Goal: Information Seeking & Learning: Learn about a topic

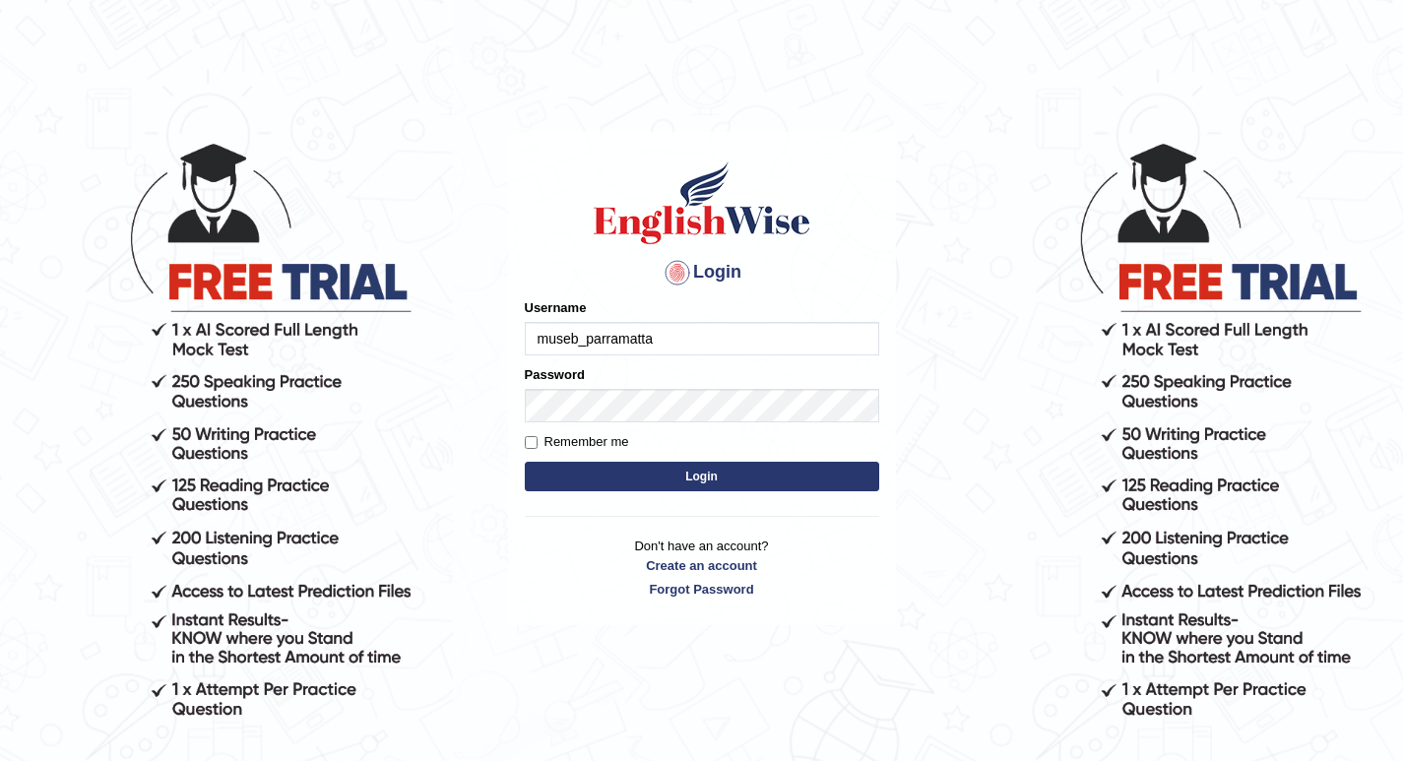
type input "museb_parramatta"
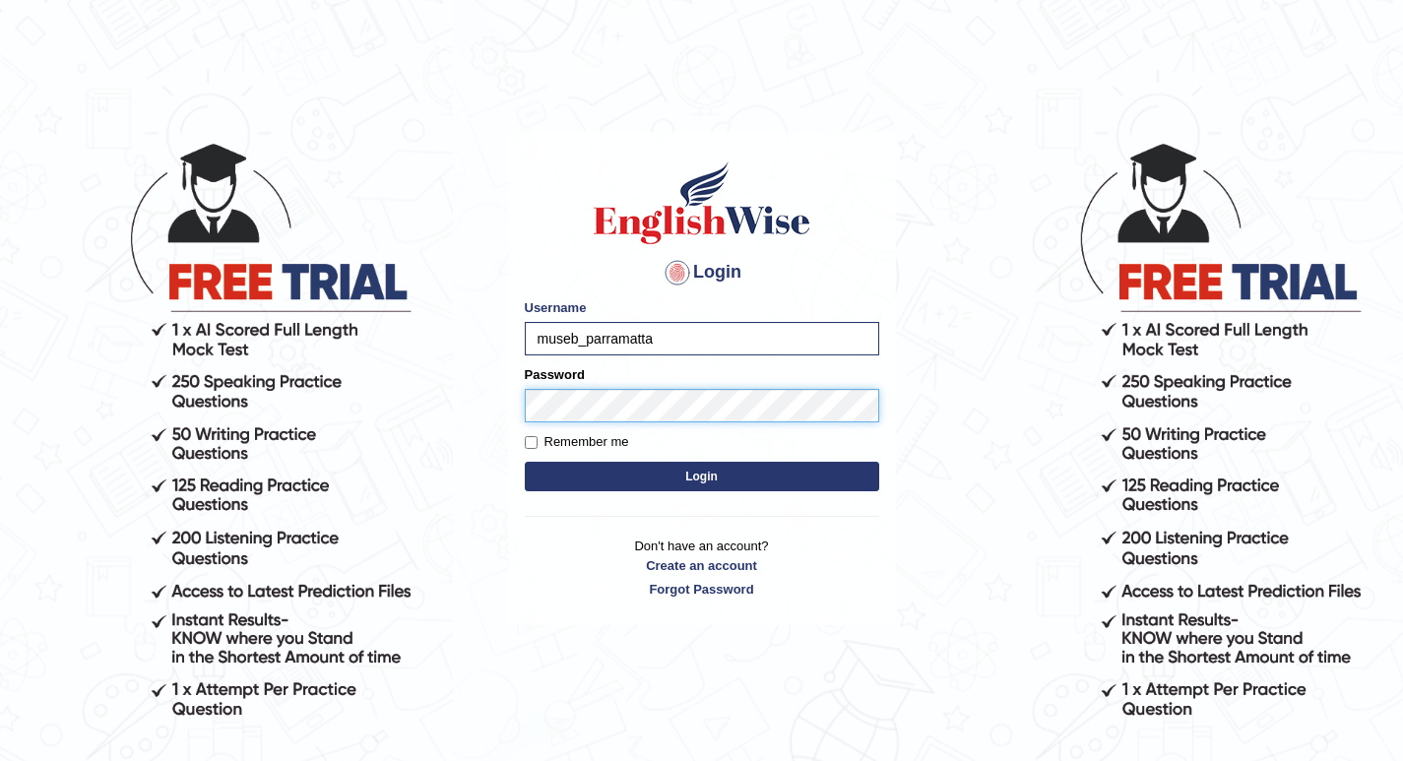
click at [525, 462] on button "Login" at bounding box center [702, 477] width 354 height 30
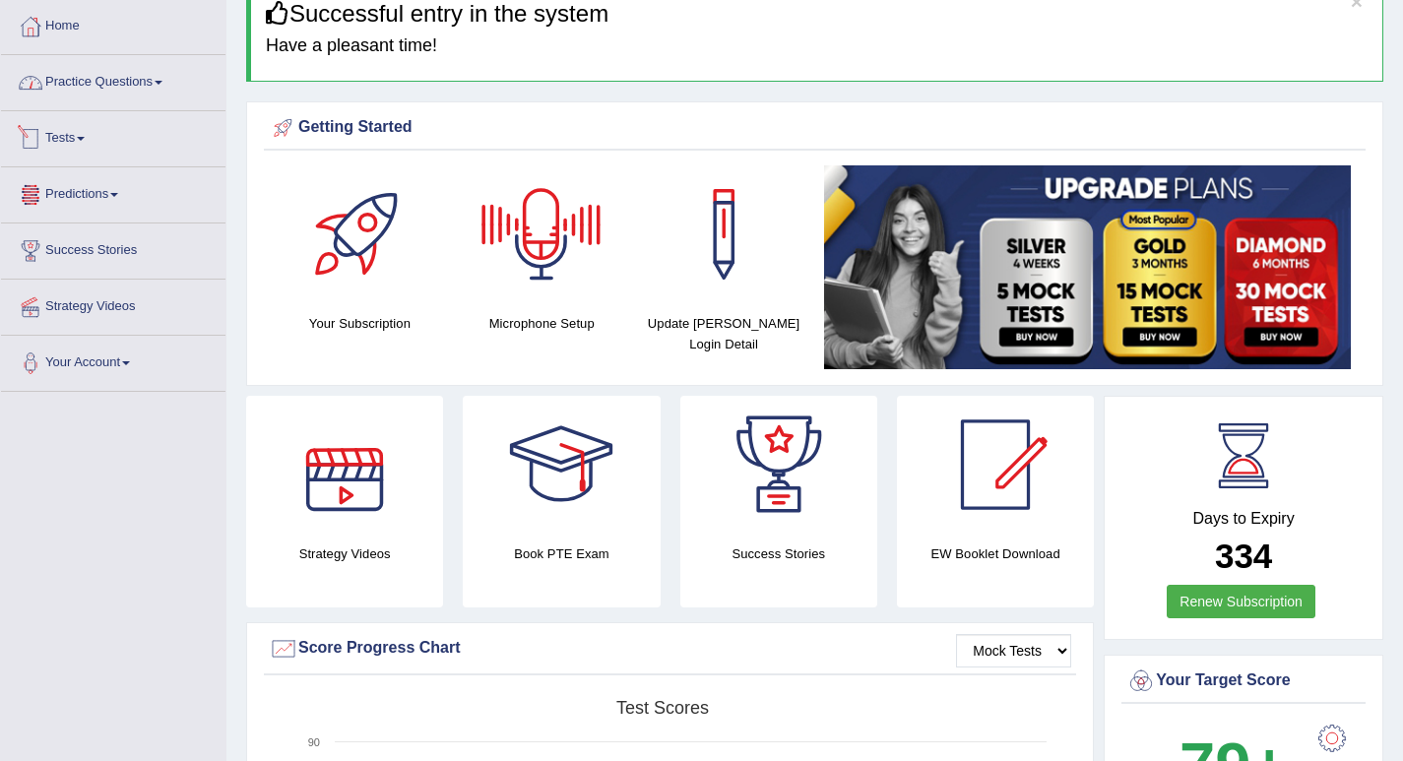
click at [82, 92] on link "Practice Questions" at bounding box center [113, 79] width 224 height 49
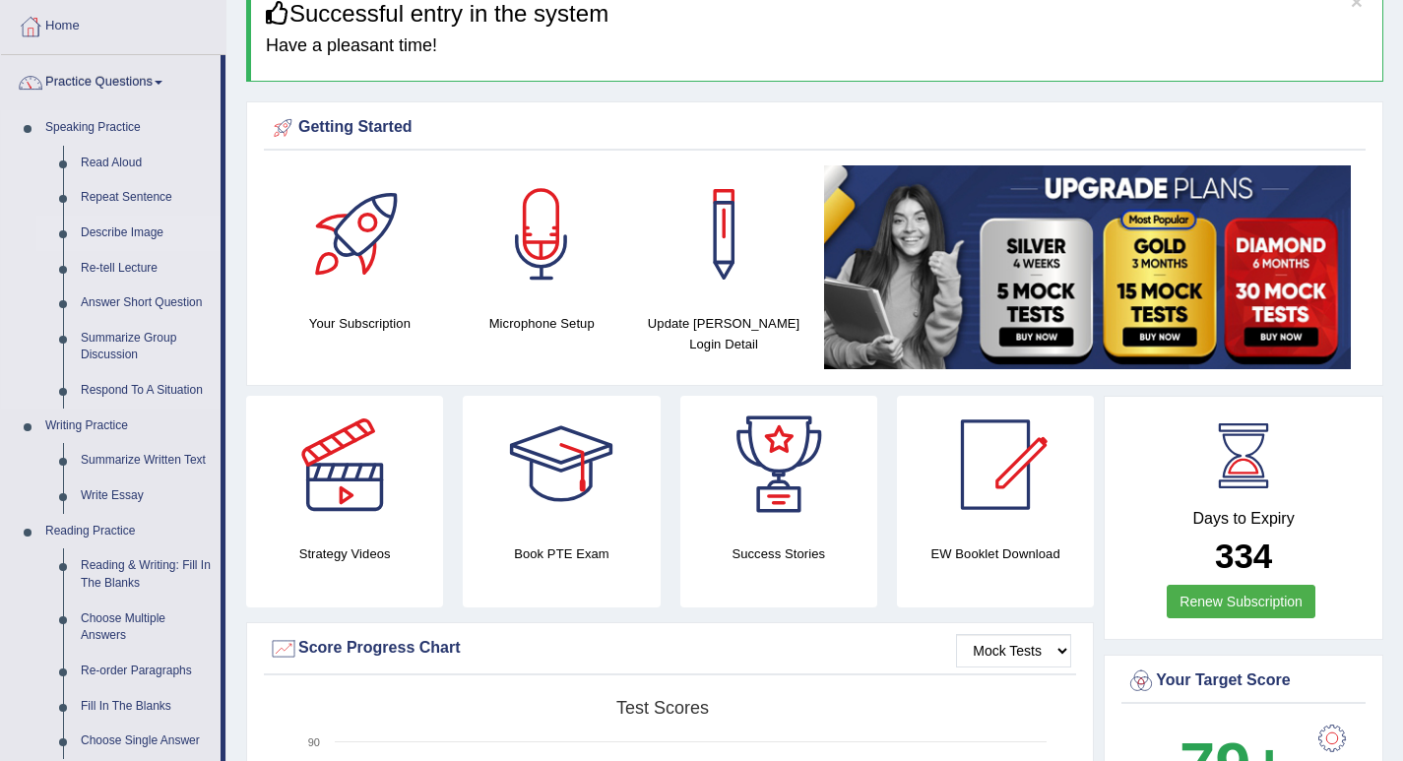
click at [132, 227] on link "Describe Image" at bounding box center [146, 233] width 149 height 35
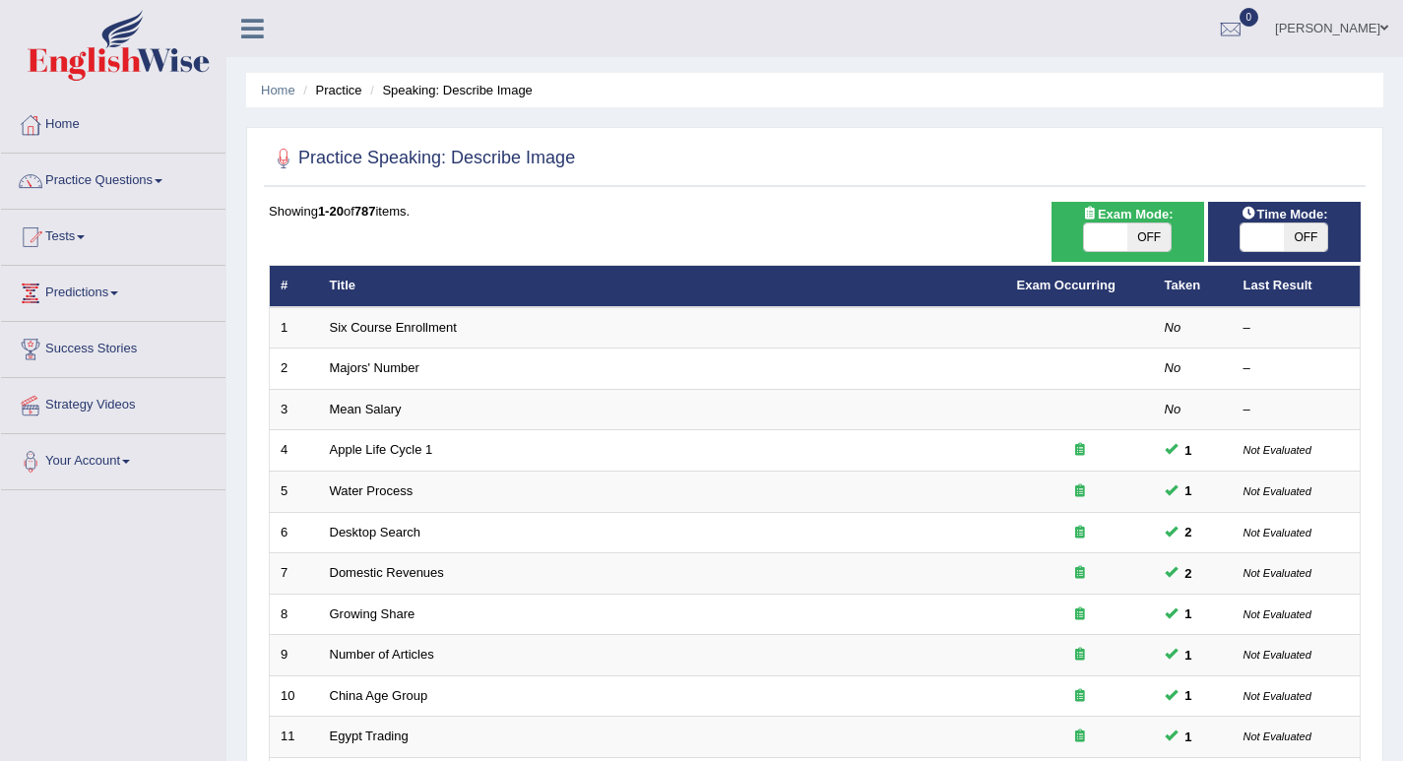
click at [1154, 237] on span "OFF" at bounding box center [1148, 238] width 43 height 28
checkbox input "true"
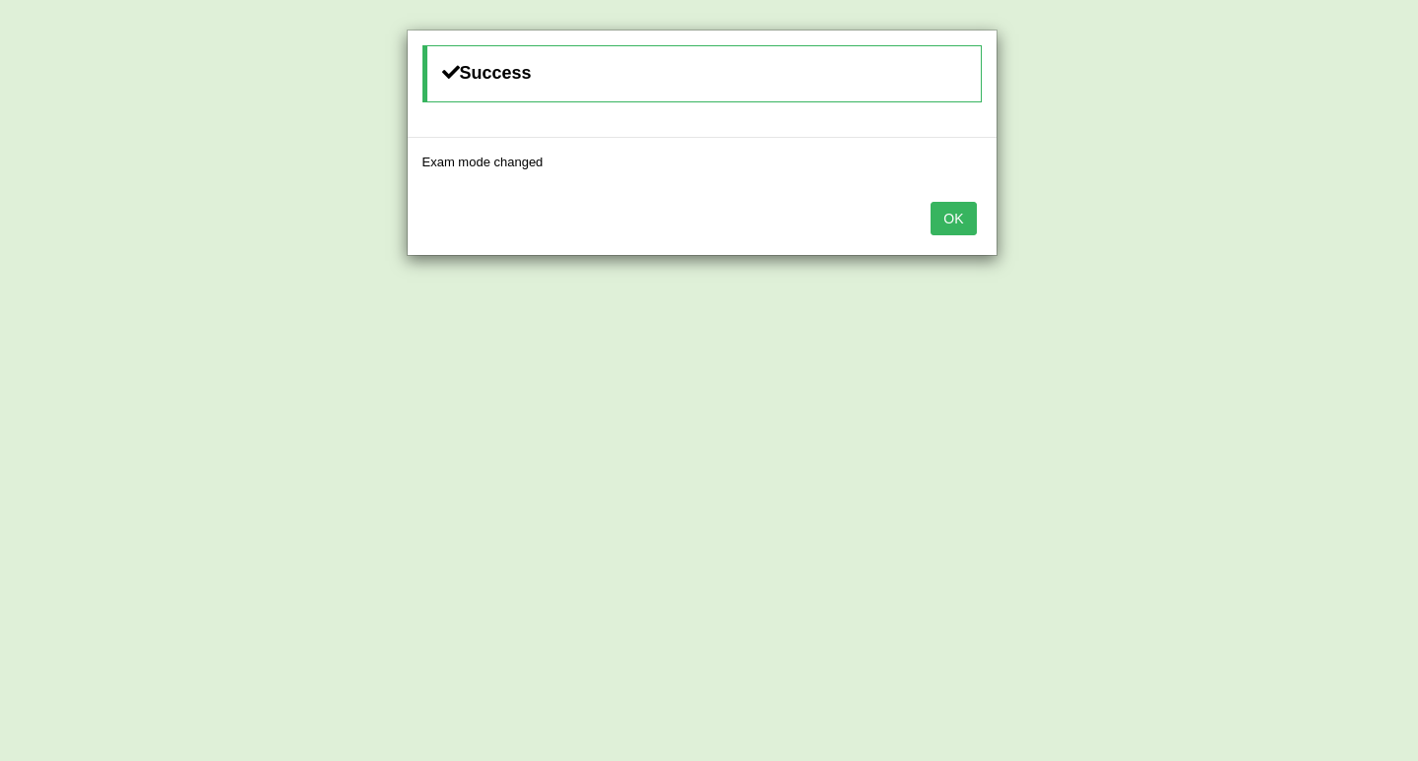
click at [956, 220] on button "OK" at bounding box center [952, 218] width 45 height 33
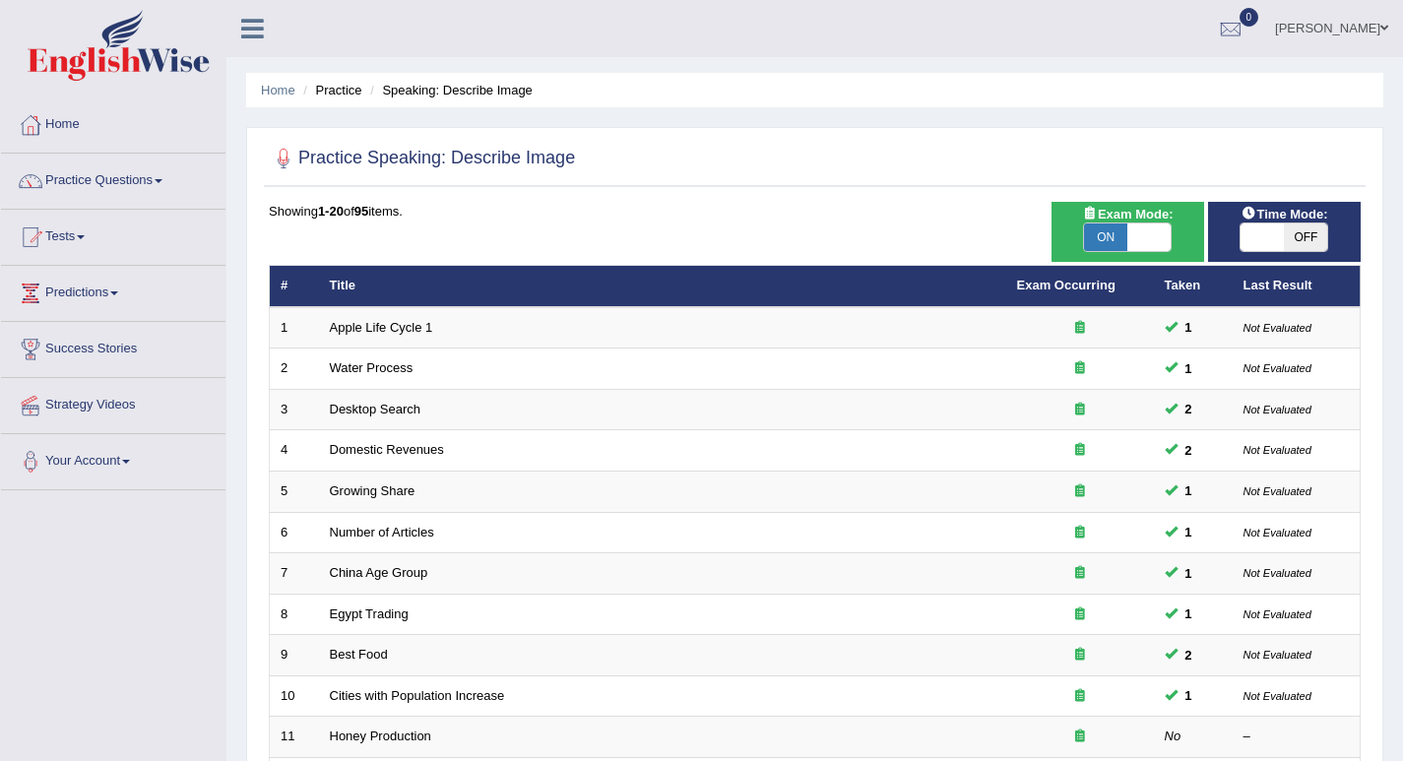
click at [1291, 235] on span "OFF" at bounding box center [1305, 238] width 43 height 28
checkbox input "true"
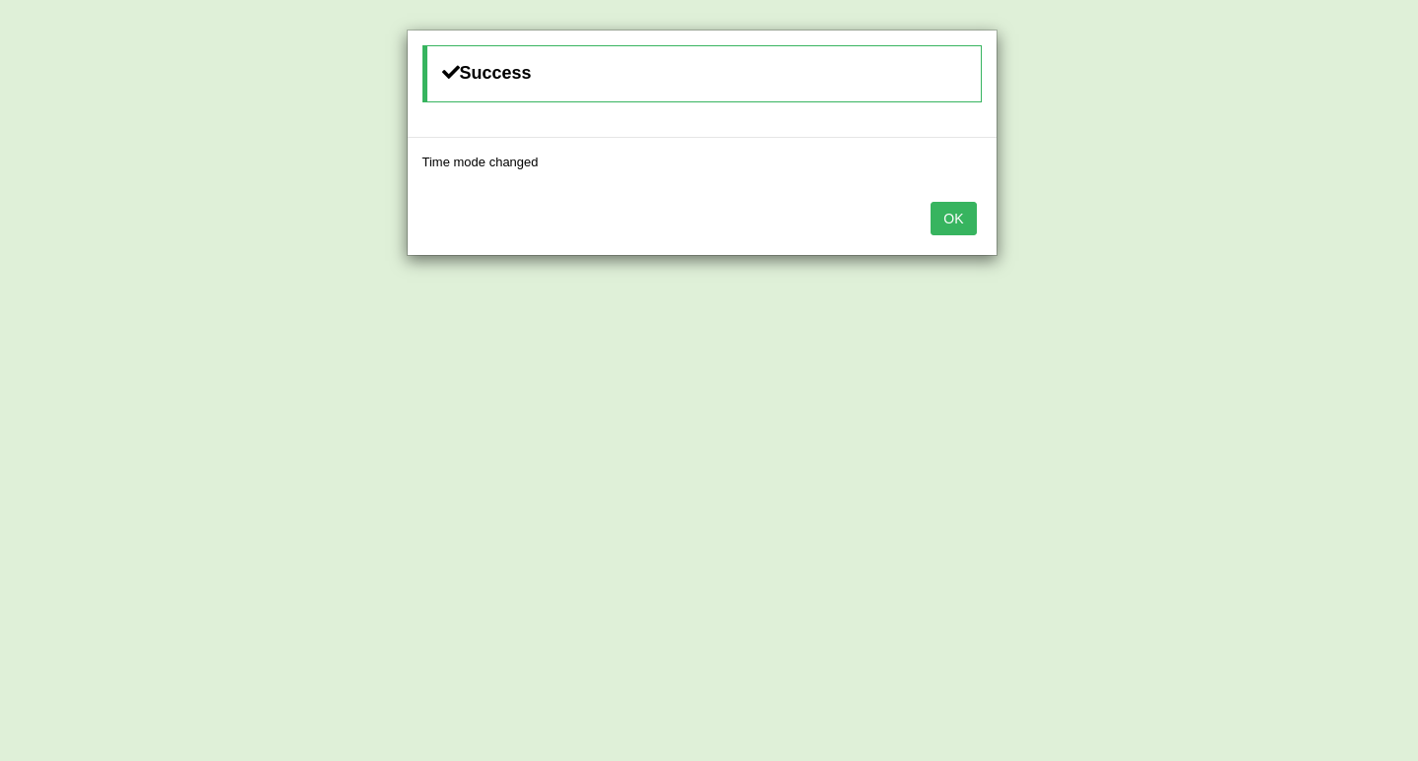
click at [954, 223] on button "OK" at bounding box center [952, 218] width 45 height 33
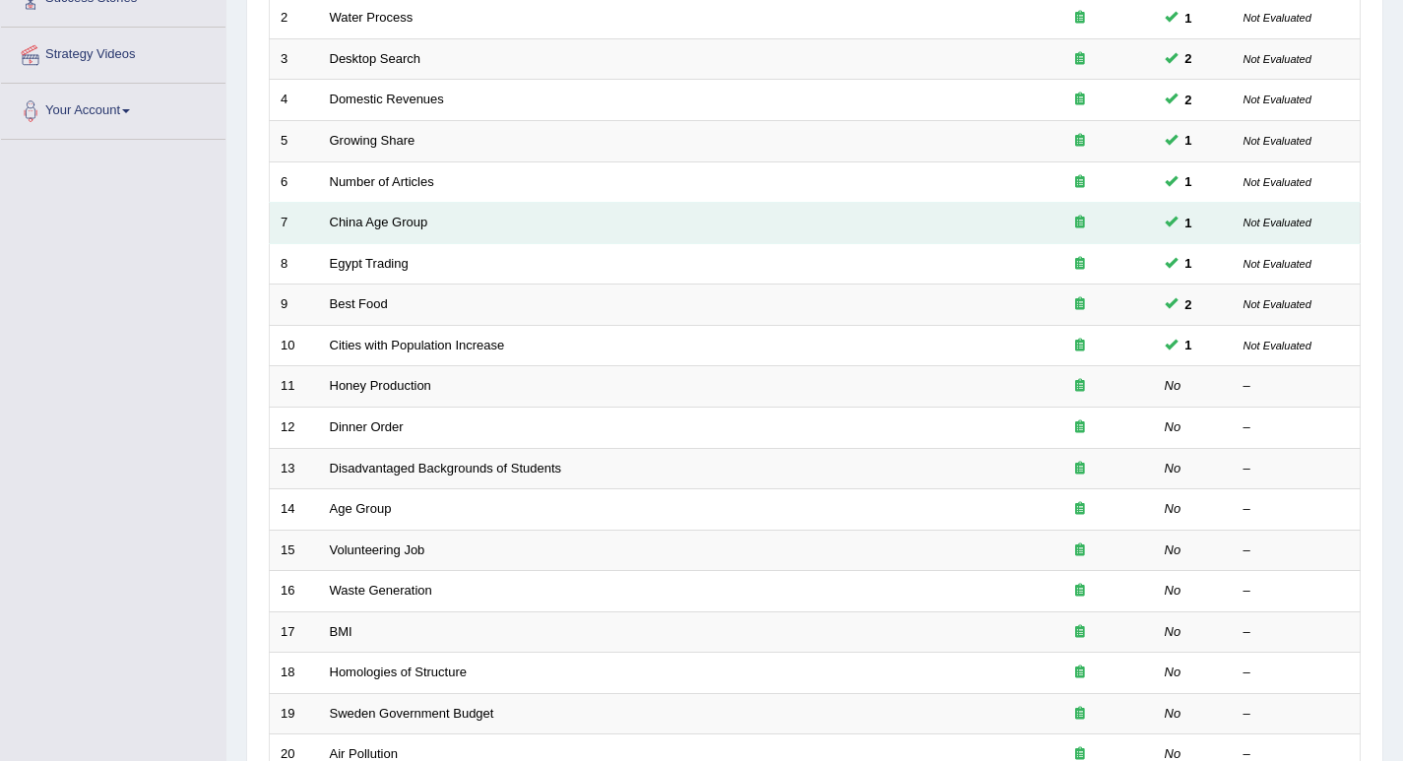
scroll to position [394, 0]
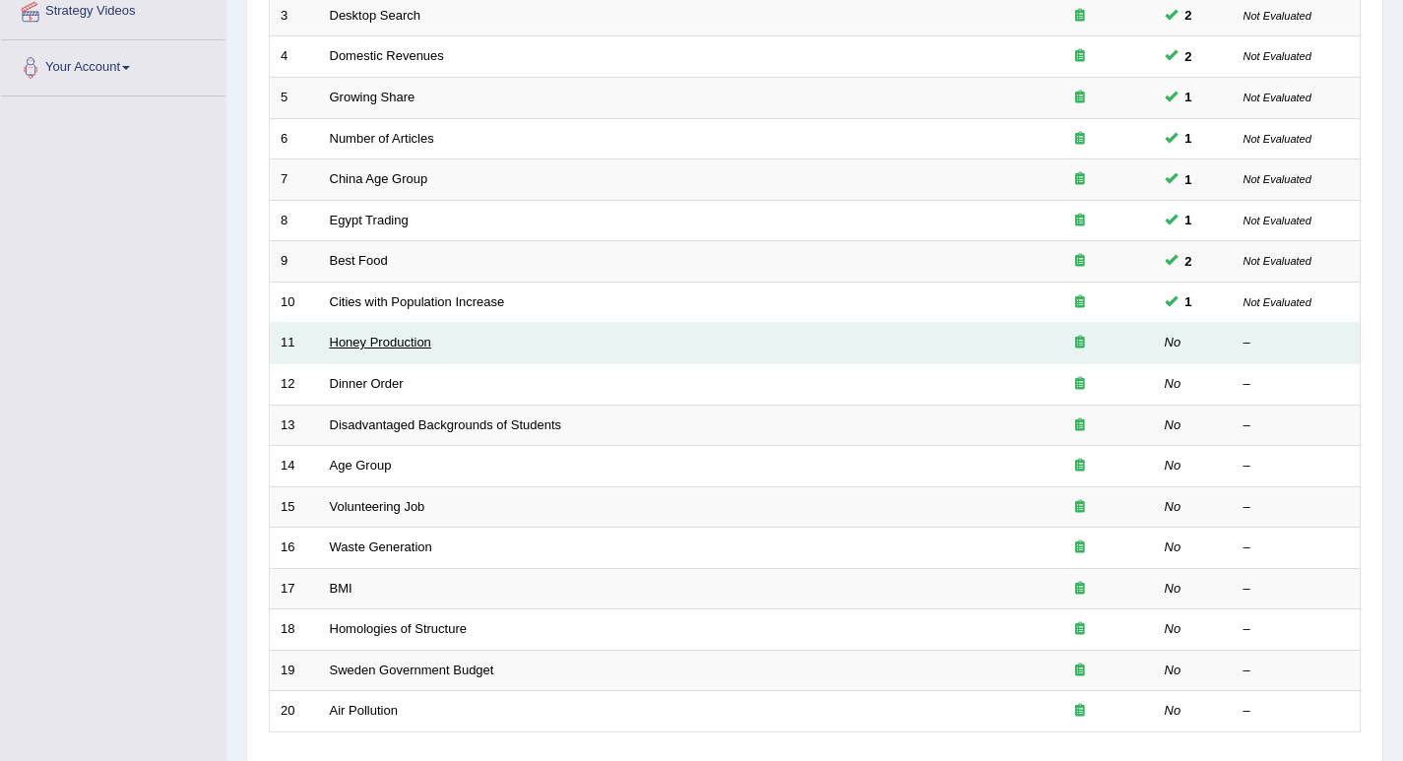
click at [373, 341] on link "Honey Production" at bounding box center [380, 342] width 101 height 15
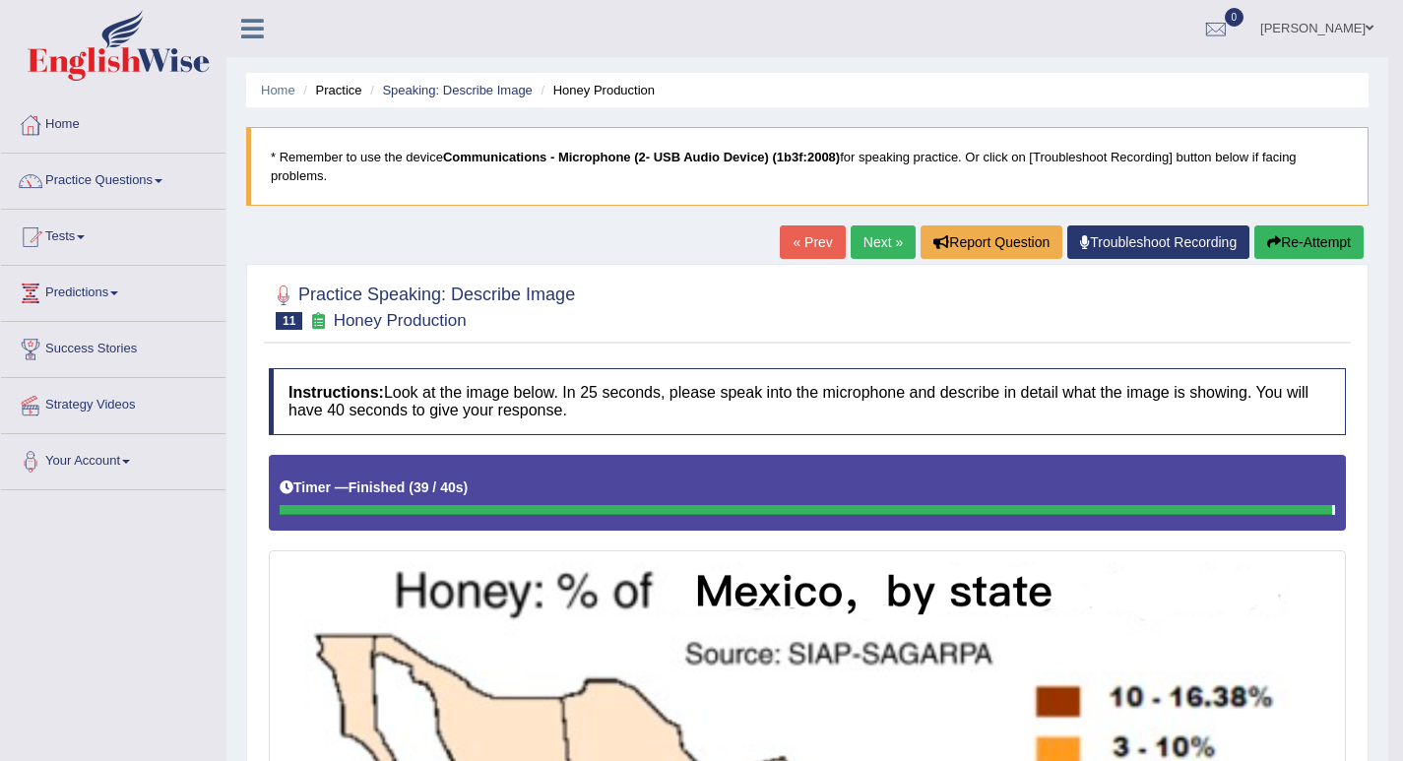
click at [1320, 229] on button "Re-Attempt" at bounding box center [1308, 241] width 109 height 33
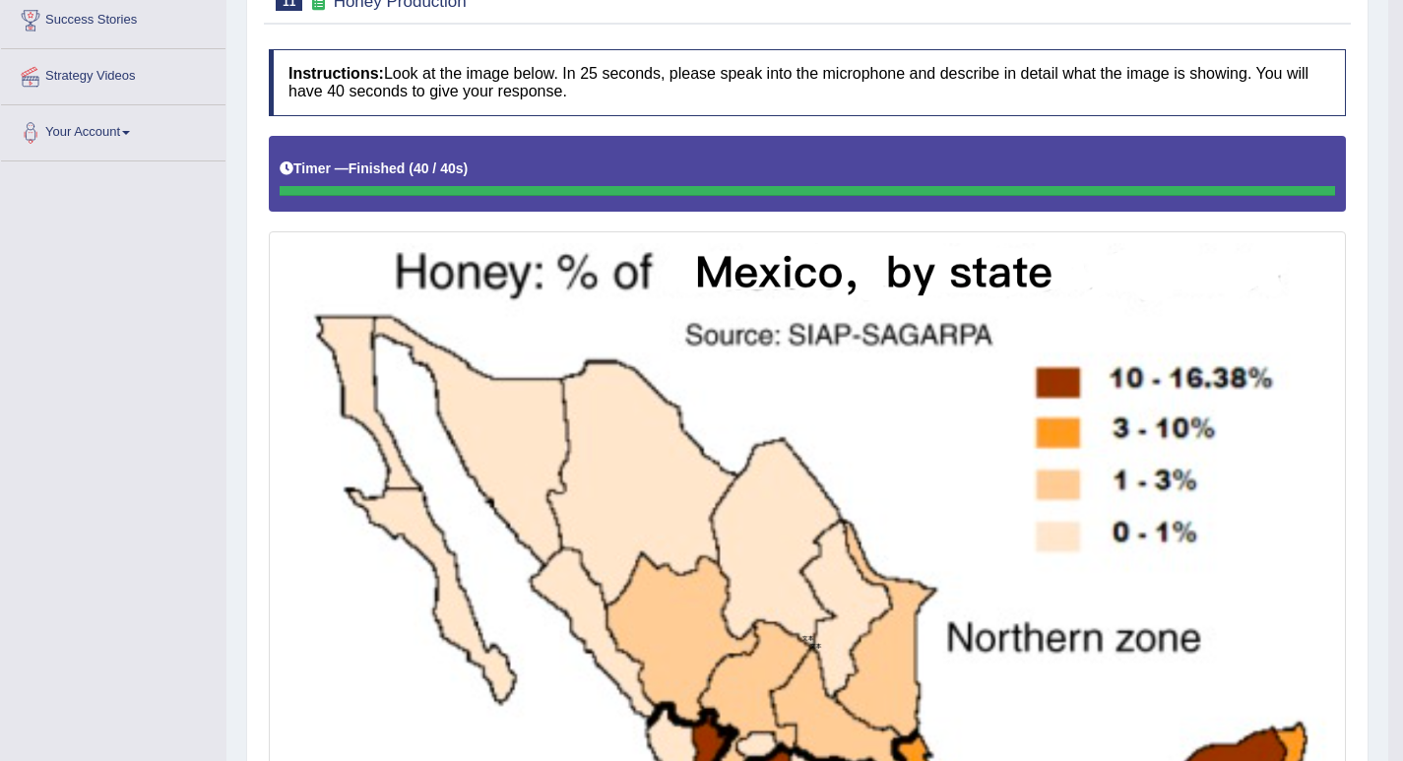
scroll to position [103, 0]
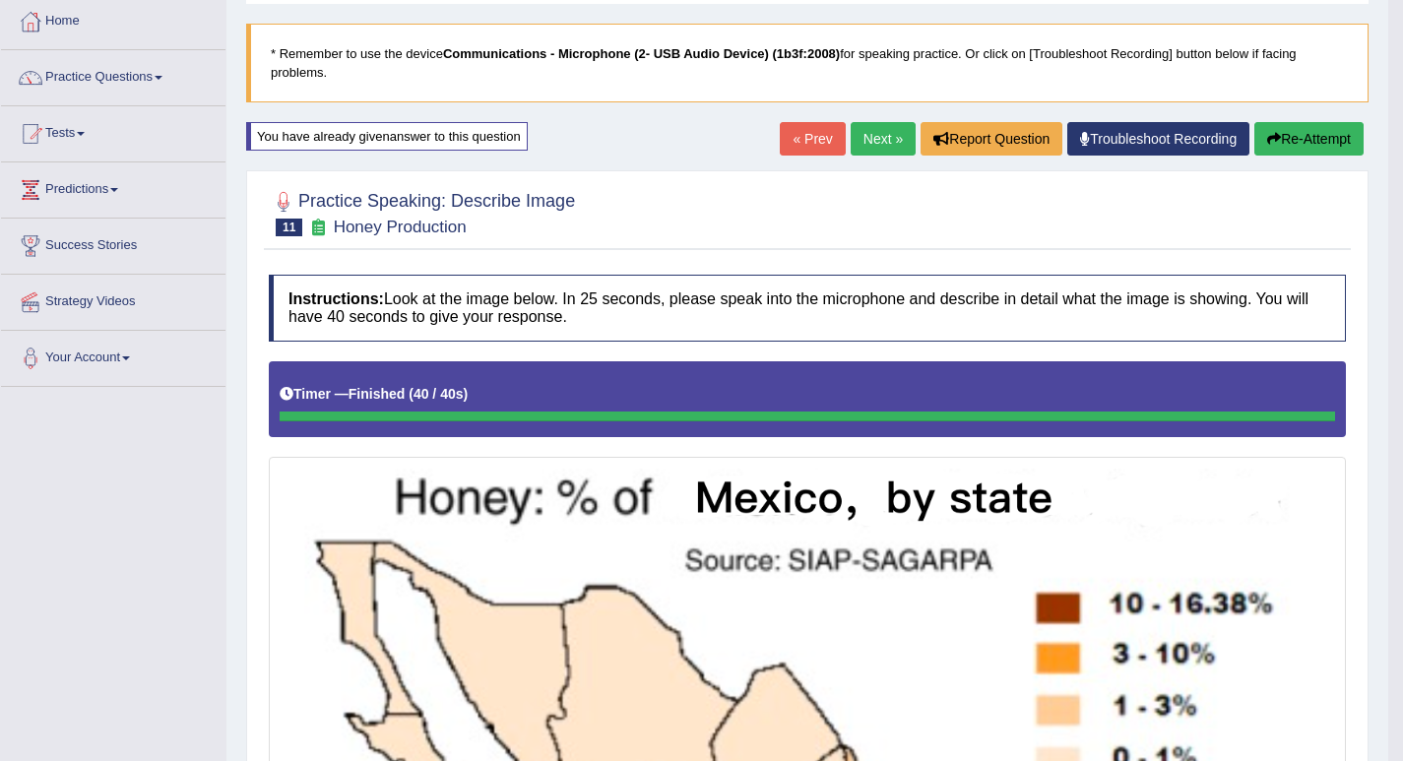
click at [864, 134] on link "Next »" at bounding box center [883, 138] width 65 height 33
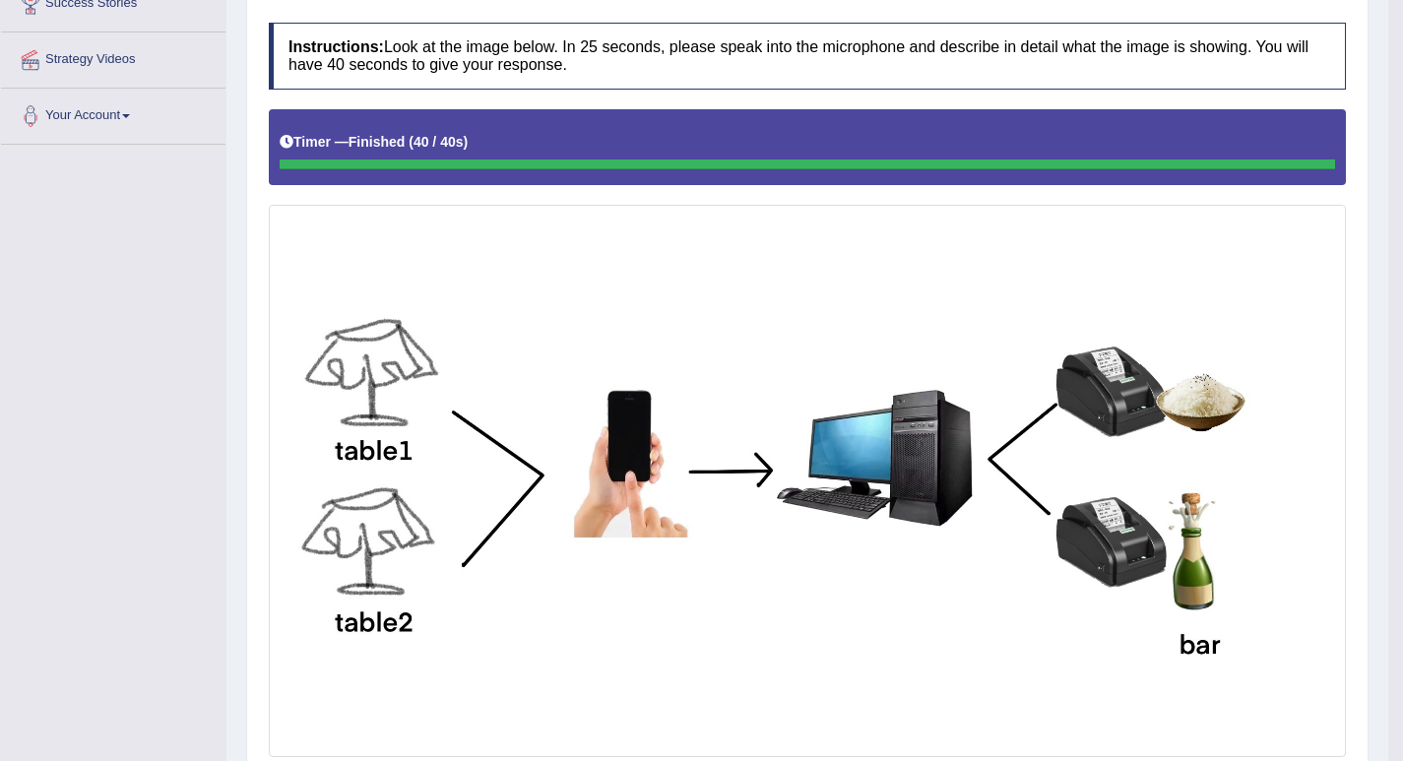
scroll to position [112, 0]
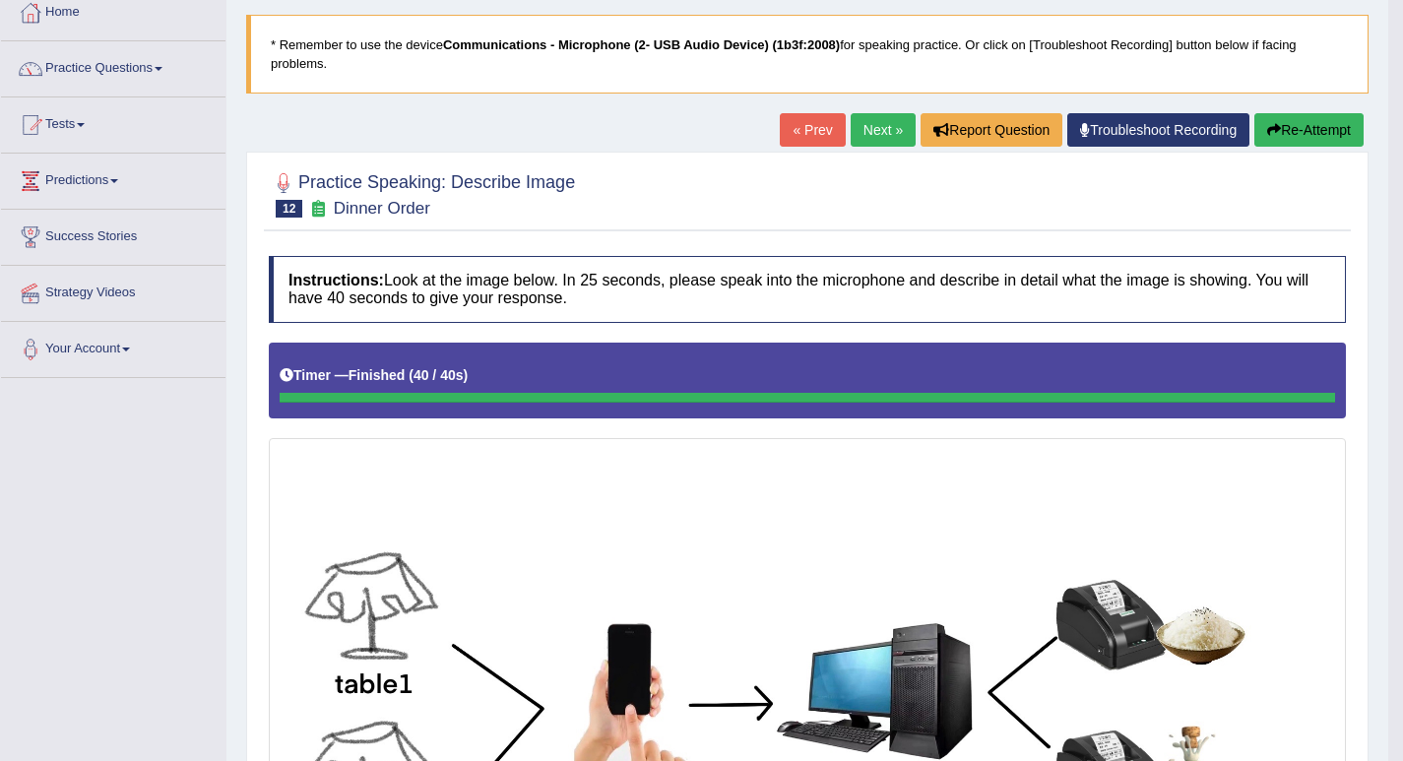
click at [874, 126] on link "Next »" at bounding box center [883, 129] width 65 height 33
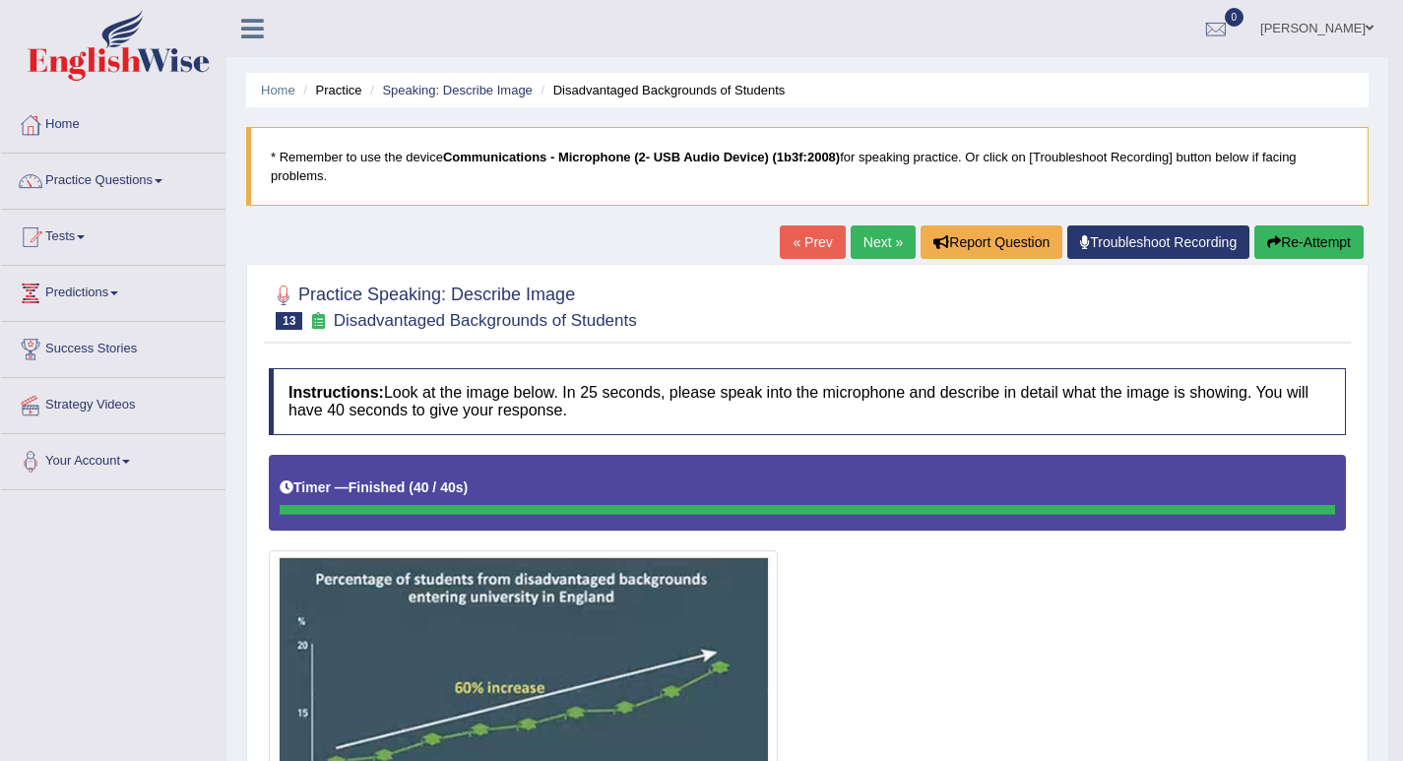
click at [887, 242] on link "Next »" at bounding box center [883, 241] width 65 height 33
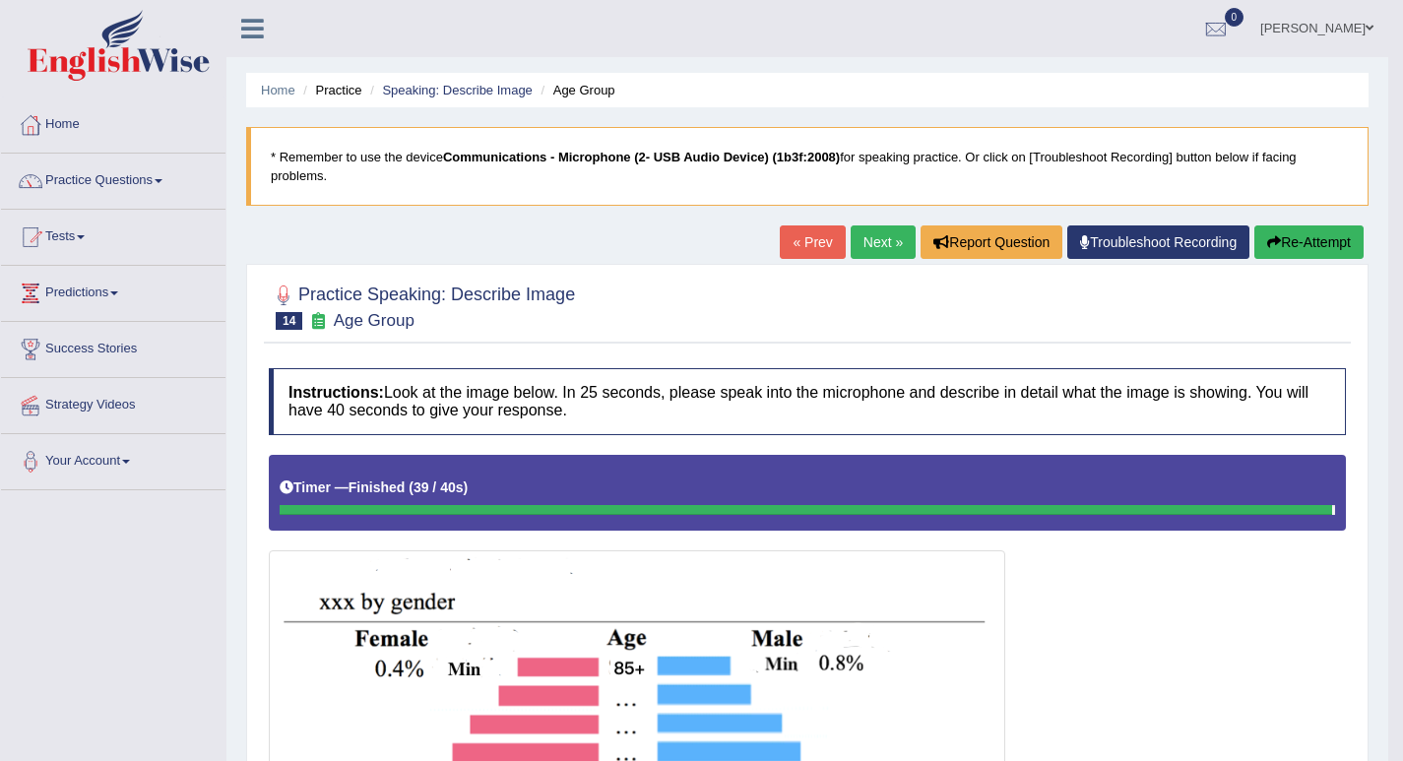
click at [864, 244] on link "Next »" at bounding box center [883, 241] width 65 height 33
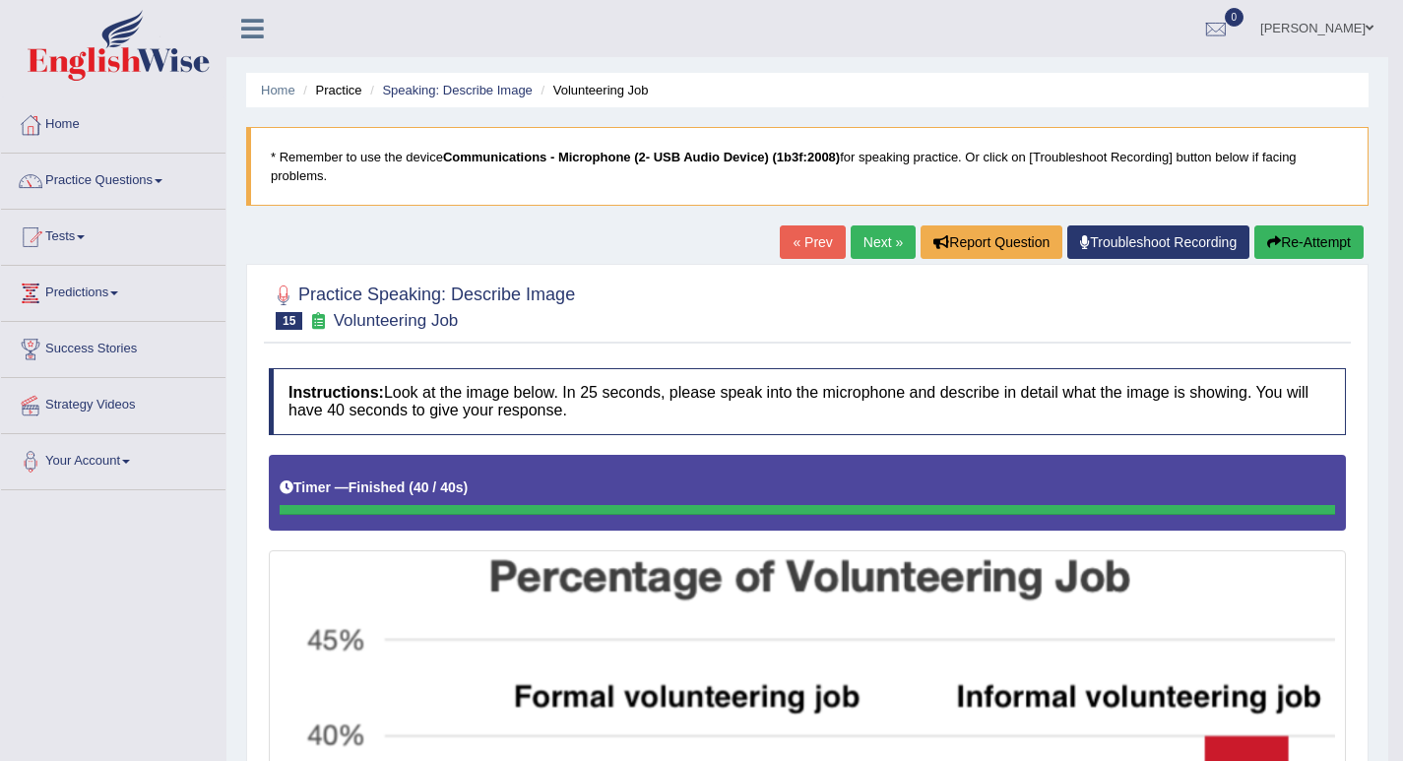
click at [885, 249] on link "Next »" at bounding box center [883, 241] width 65 height 33
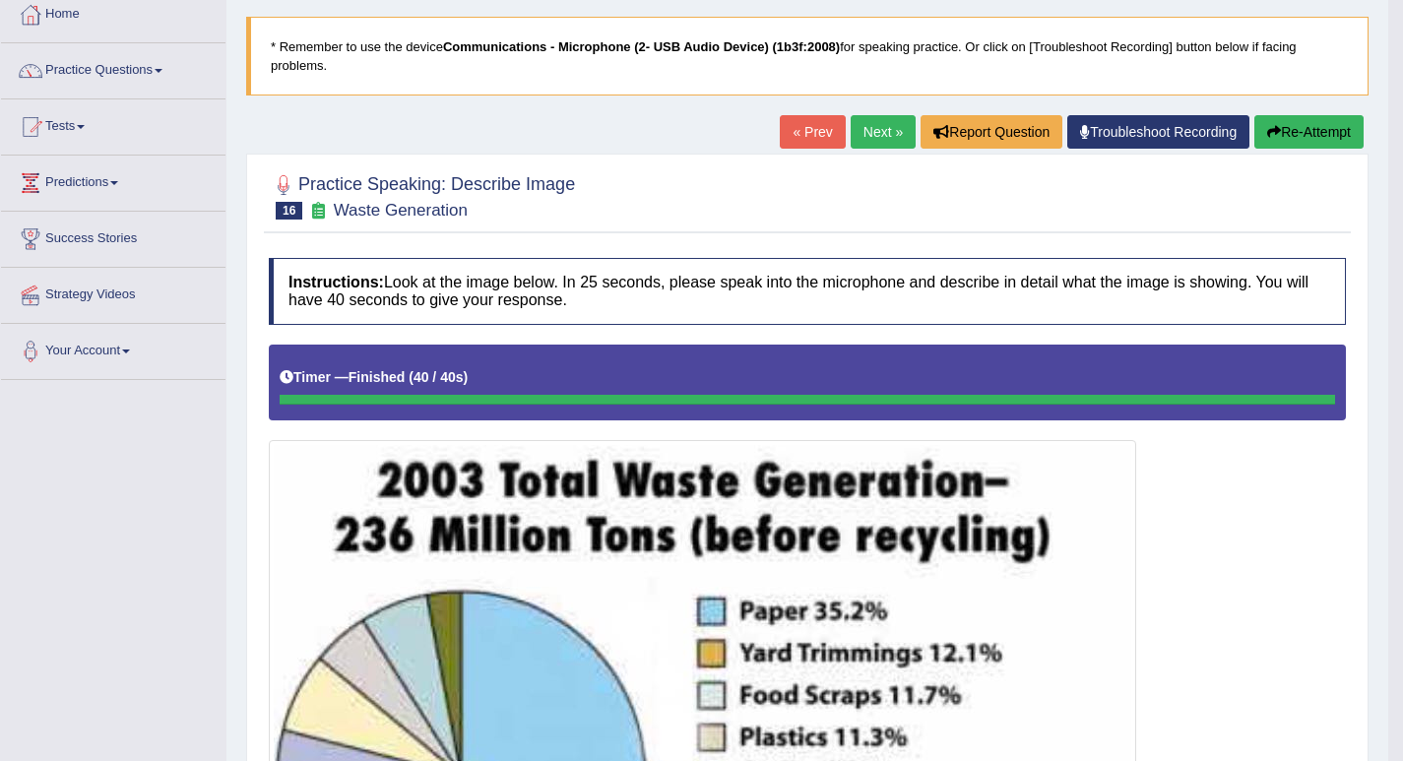
scroll to position [109, 0]
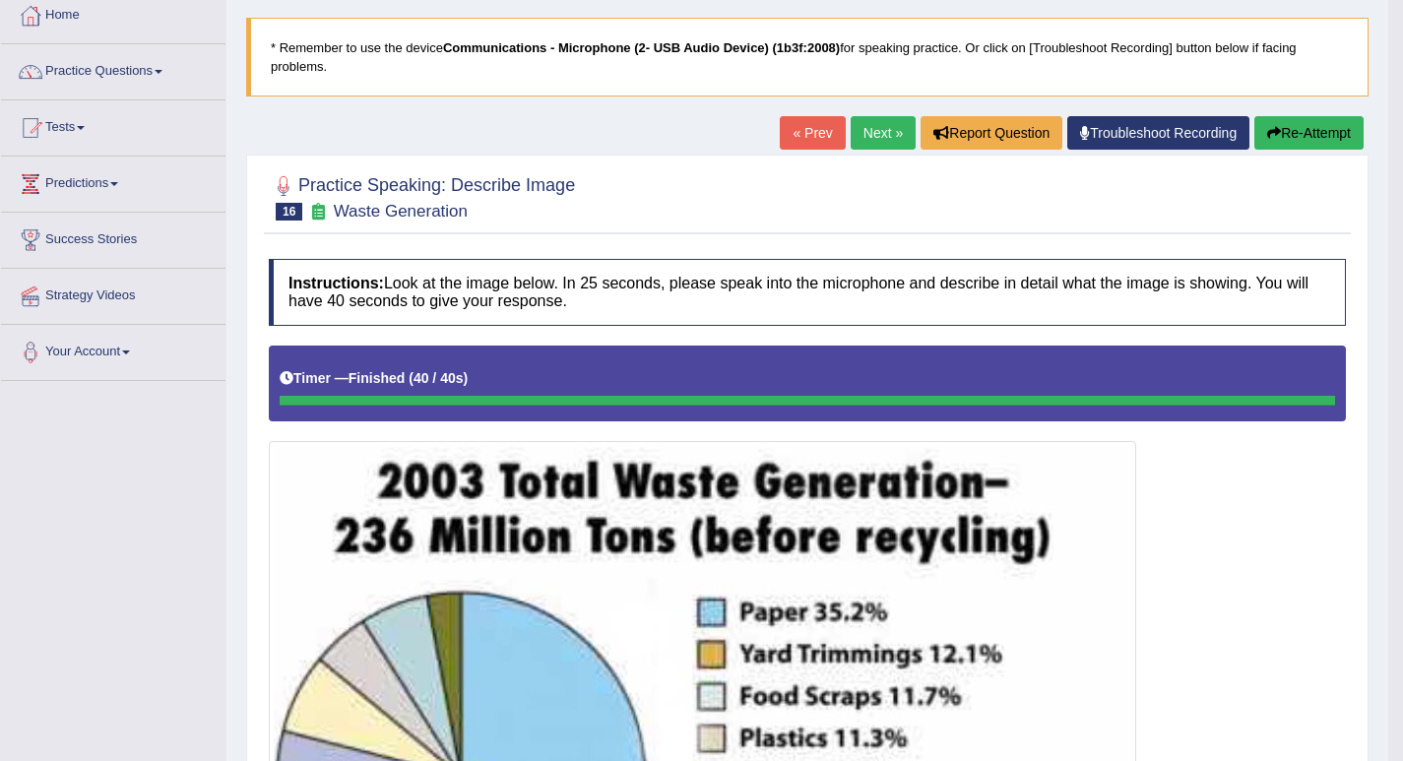
click at [1293, 128] on button "Re-Attempt" at bounding box center [1308, 132] width 109 height 33
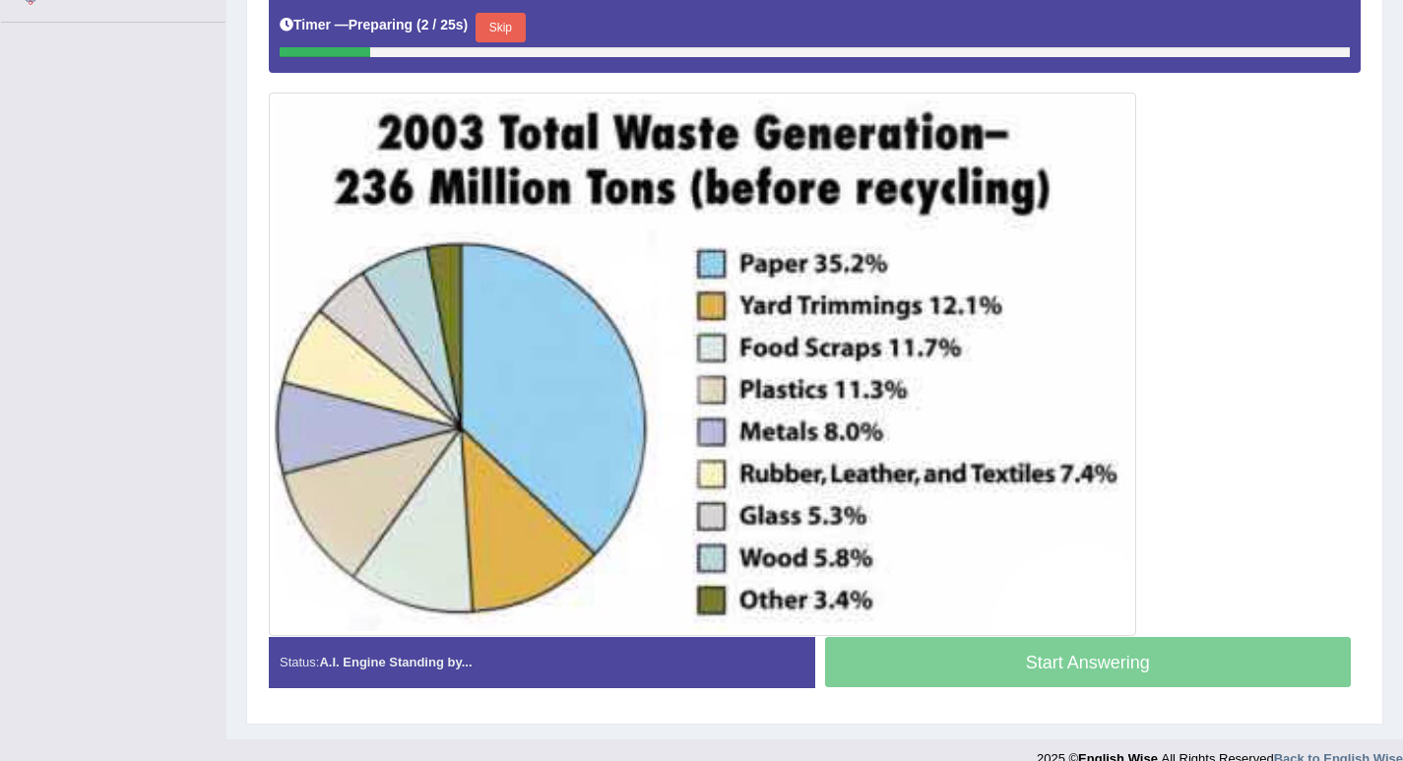
scroll to position [503, 0]
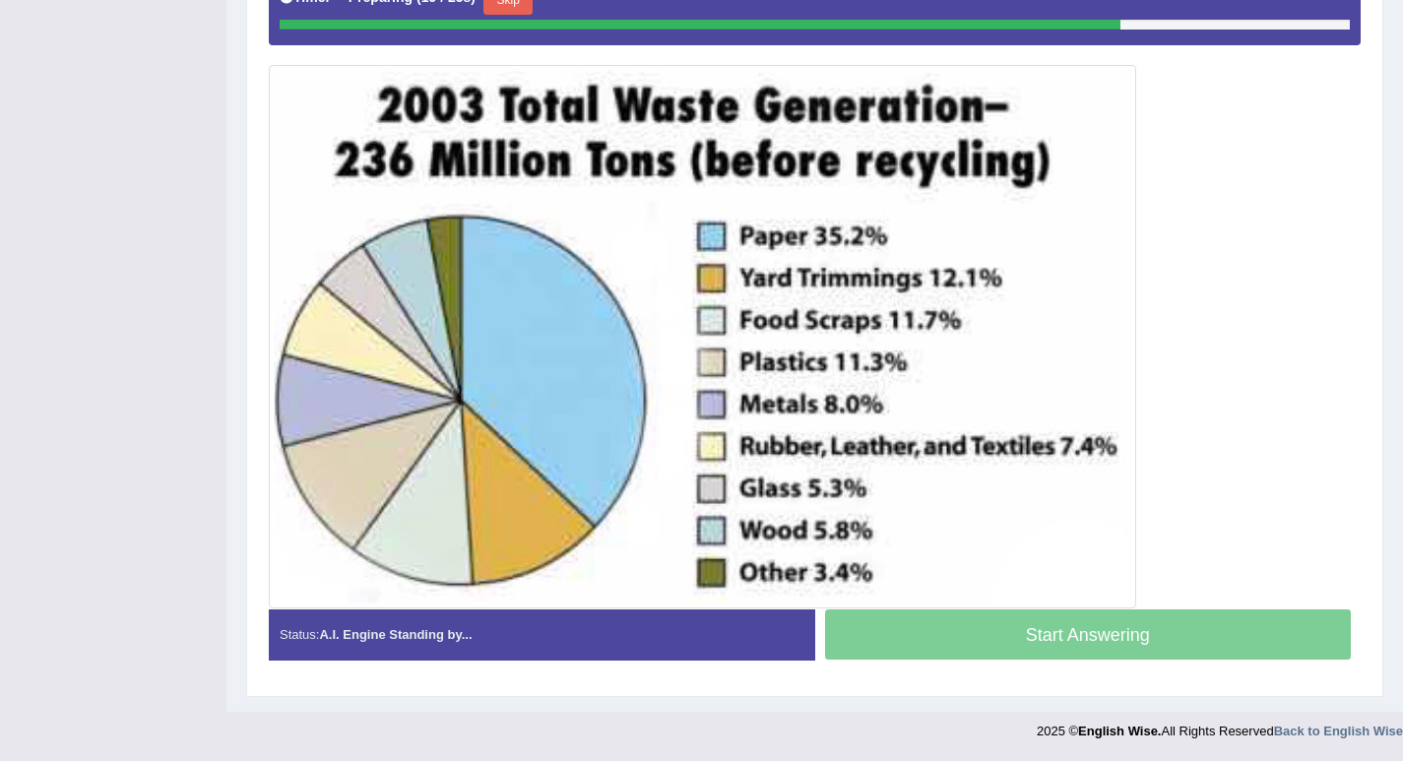
click at [520, 13] on button "Skip" at bounding box center [507, 0] width 49 height 30
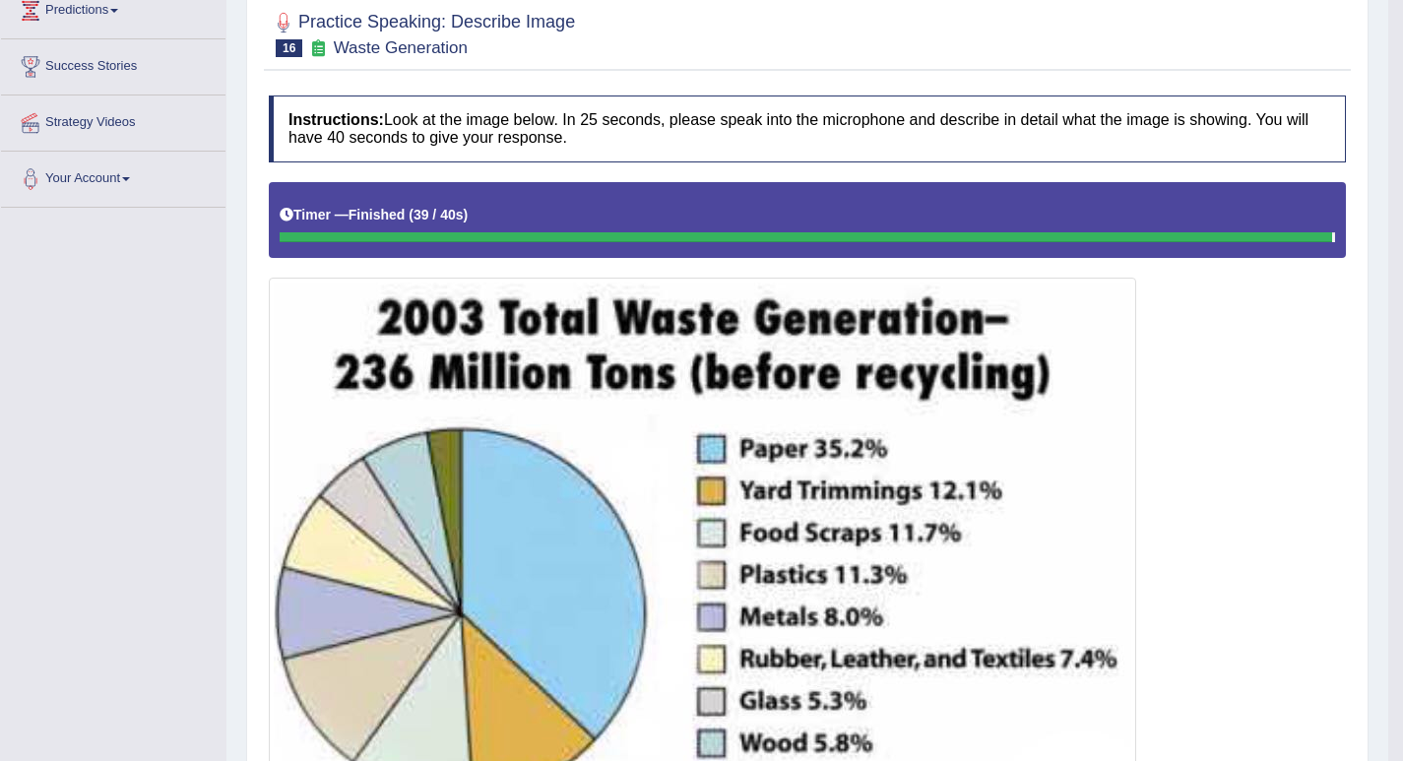
scroll to position [119, 0]
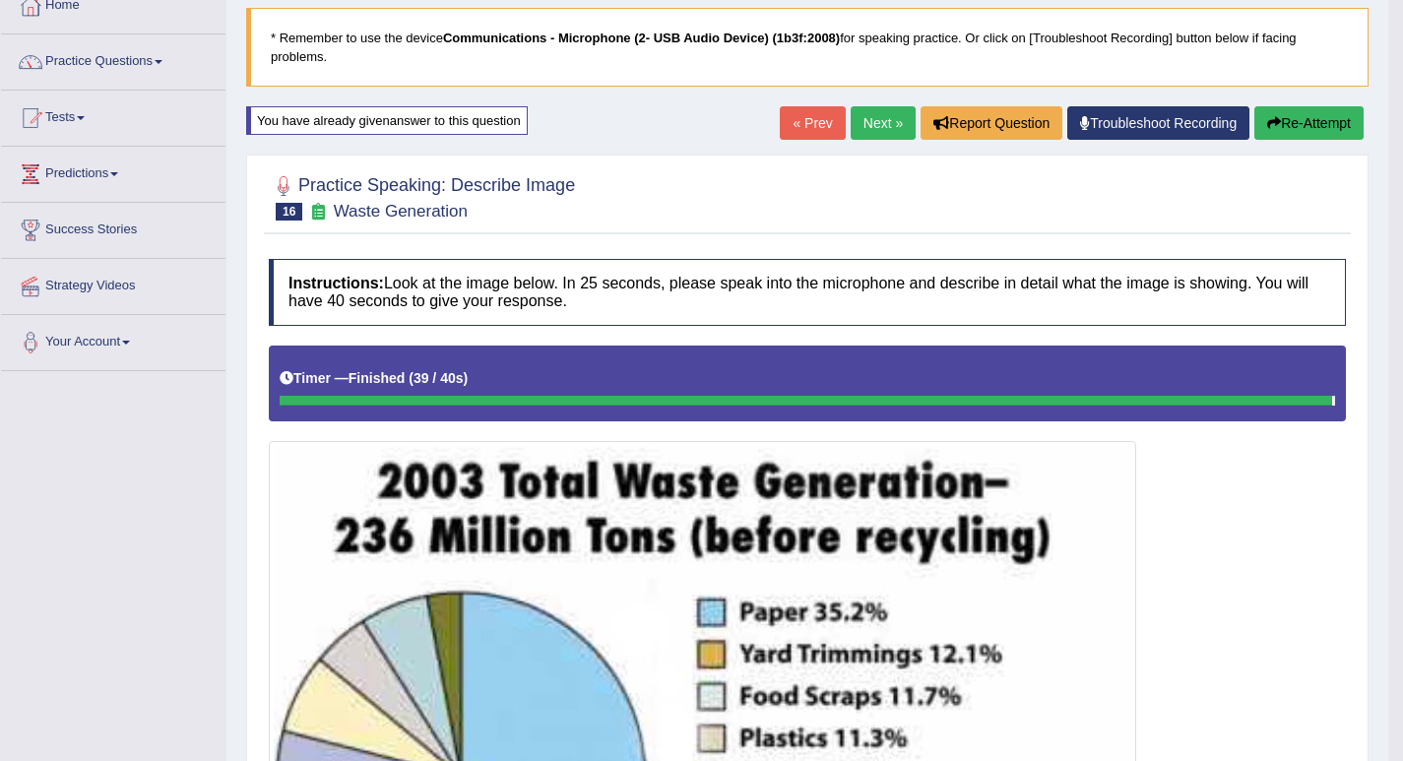
click at [875, 116] on link "Next »" at bounding box center [883, 122] width 65 height 33
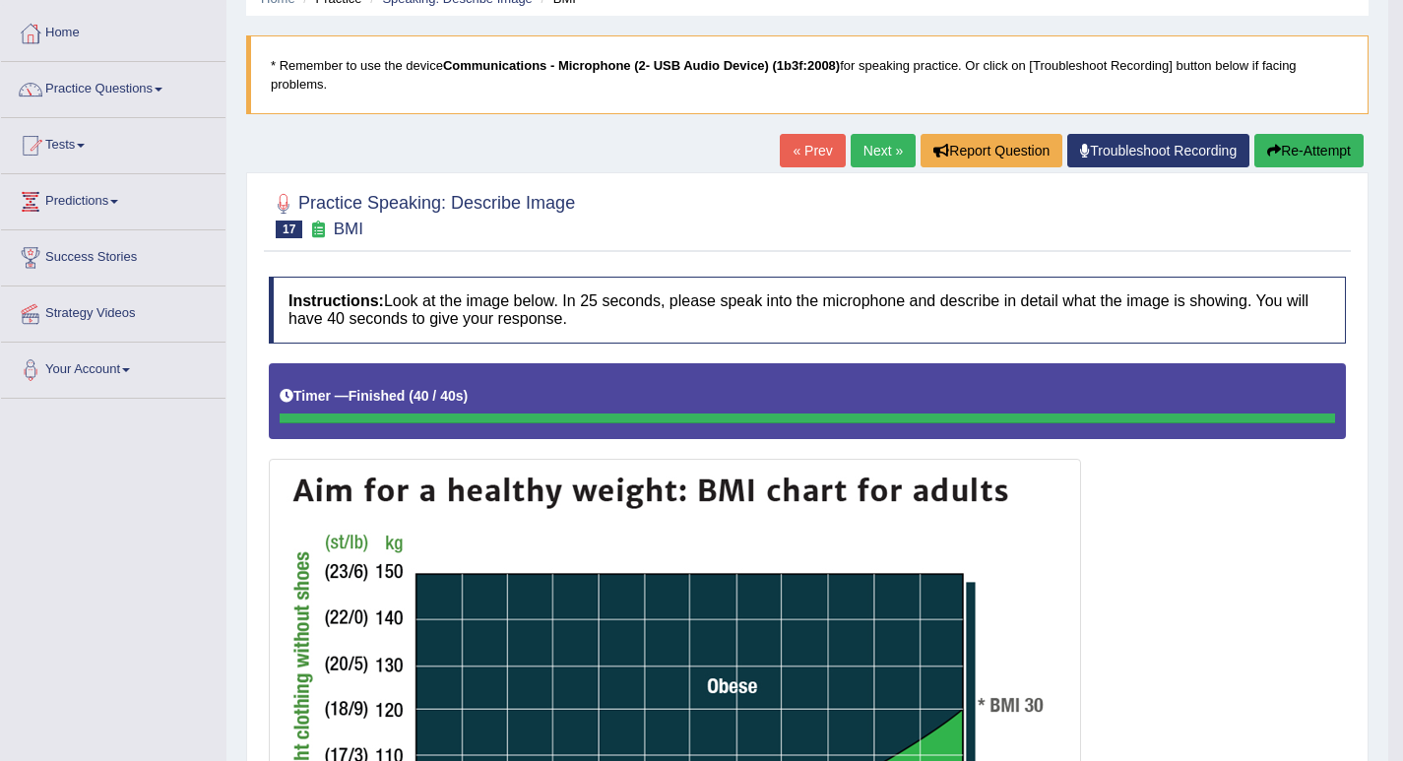
scroll to position [90, 0]
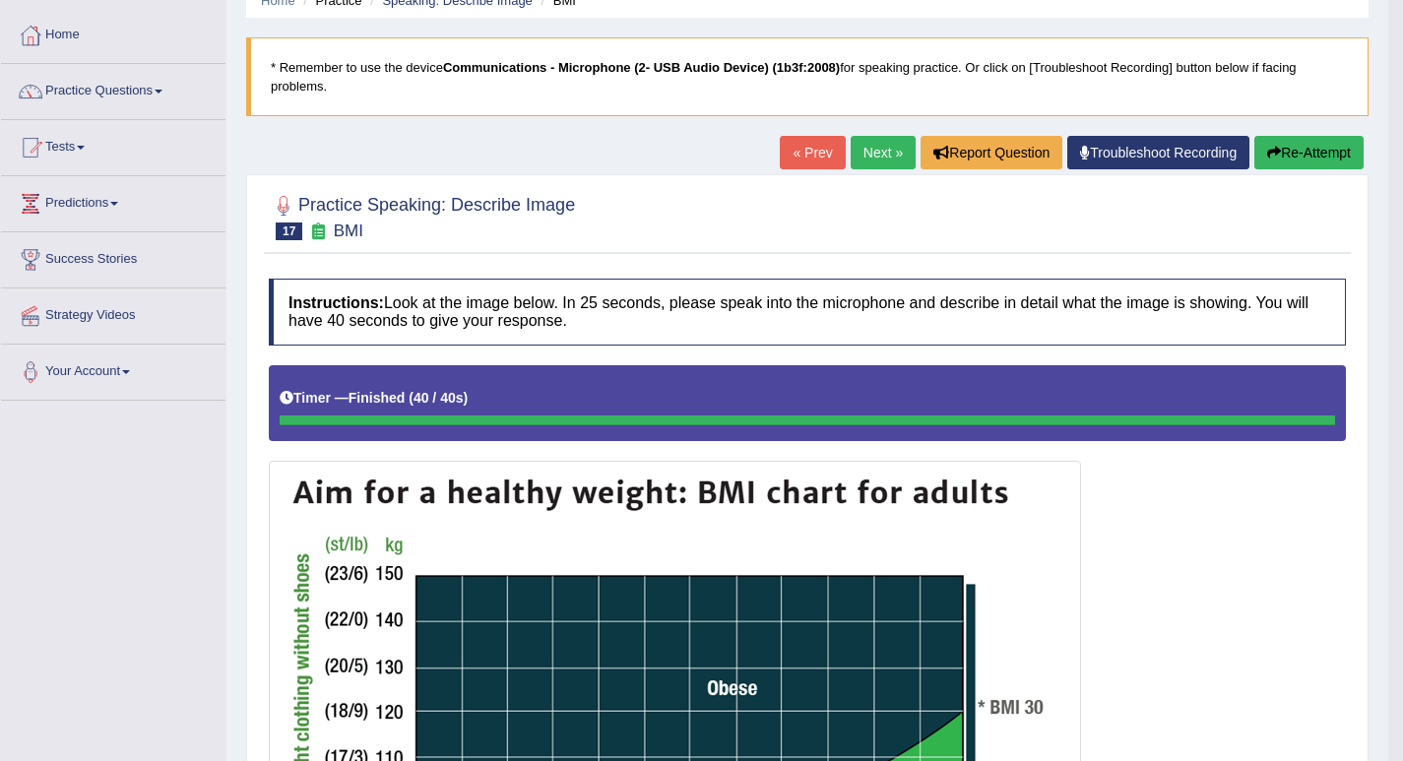
click at [888, 155] on link "Next »" at bounding box center [883, 152] width 65 height 33
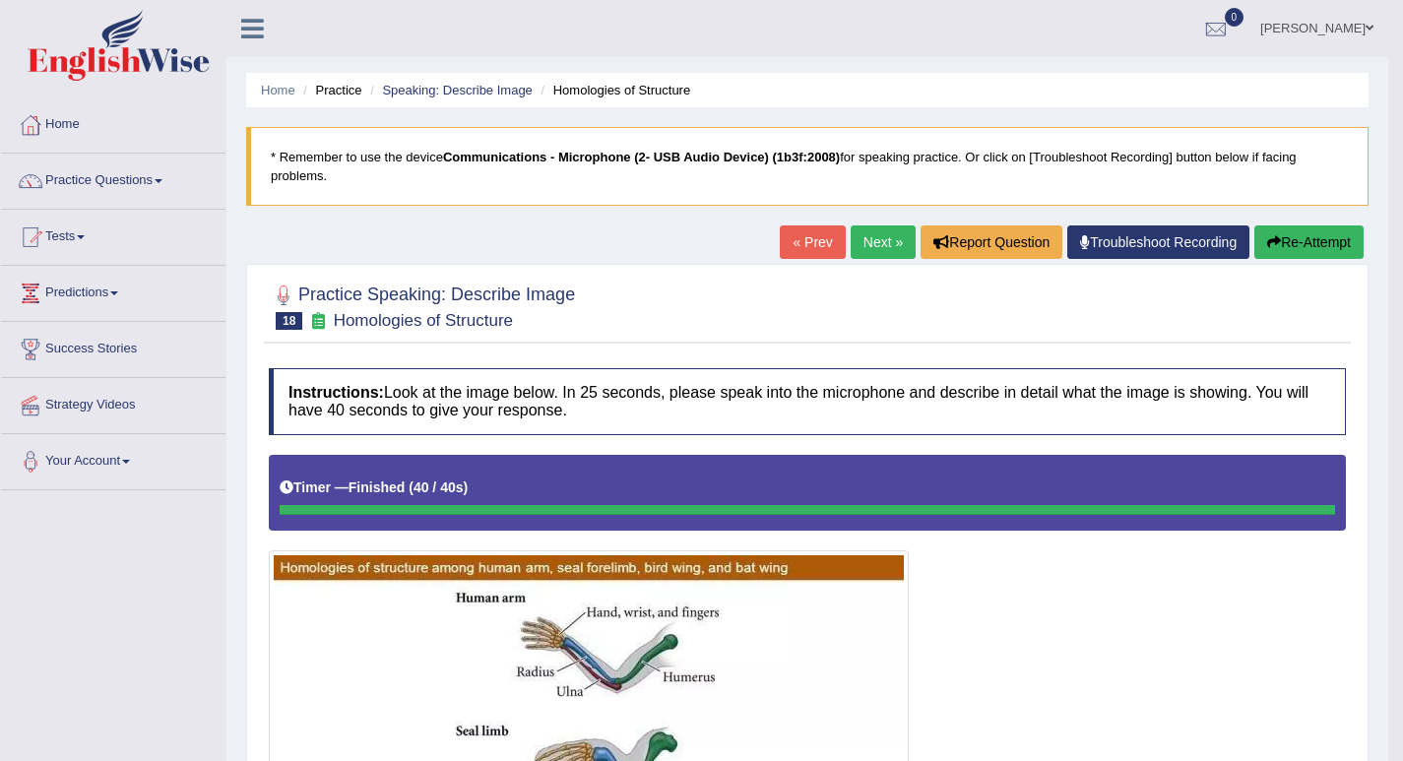
click at [870, 250] on link "Next »" at bounding box center [883, 241] width 65 height 33
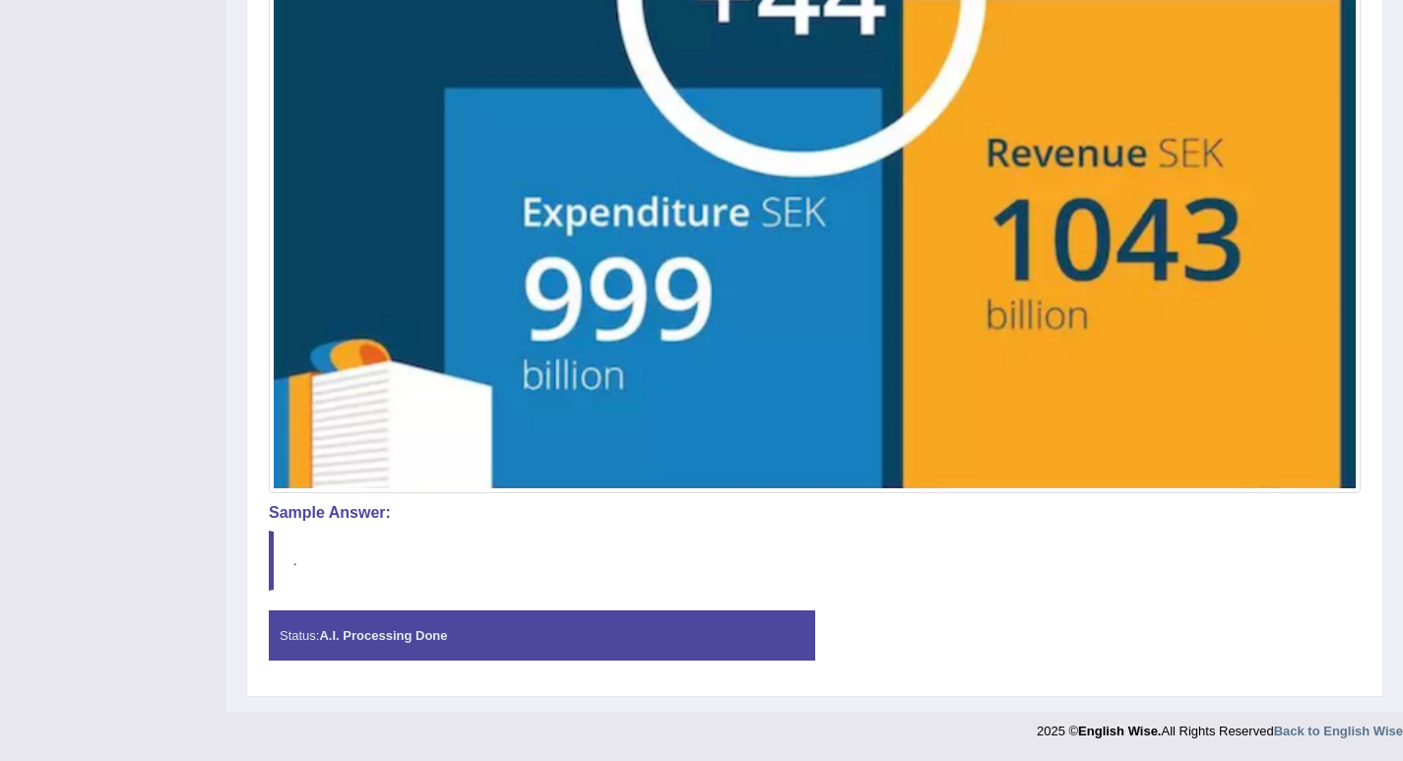
scroll to position [809, 0]
click at [516, 634] on div "Status: A.I. Processing Done" at bounding box center [542, 635] width 546 height 50
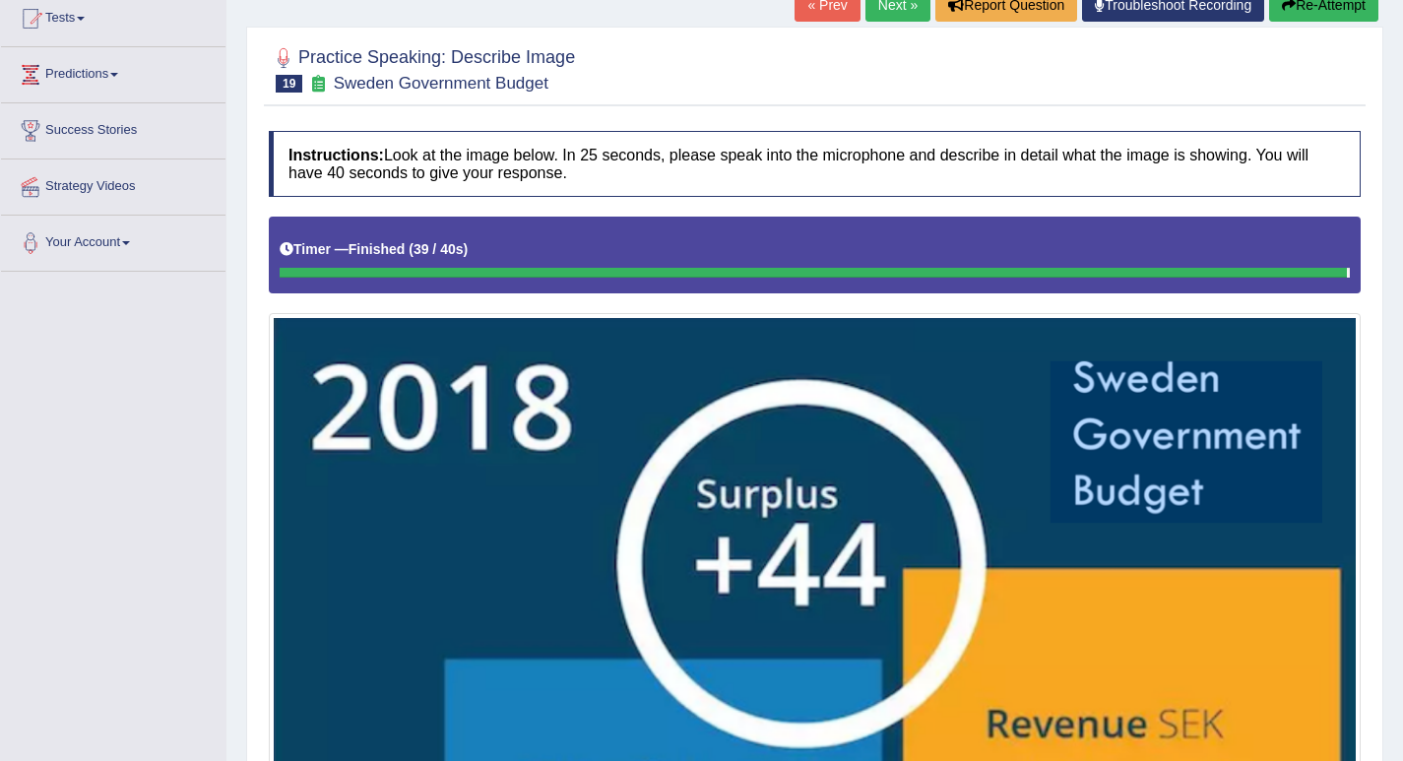
scroll to position [0, 0]
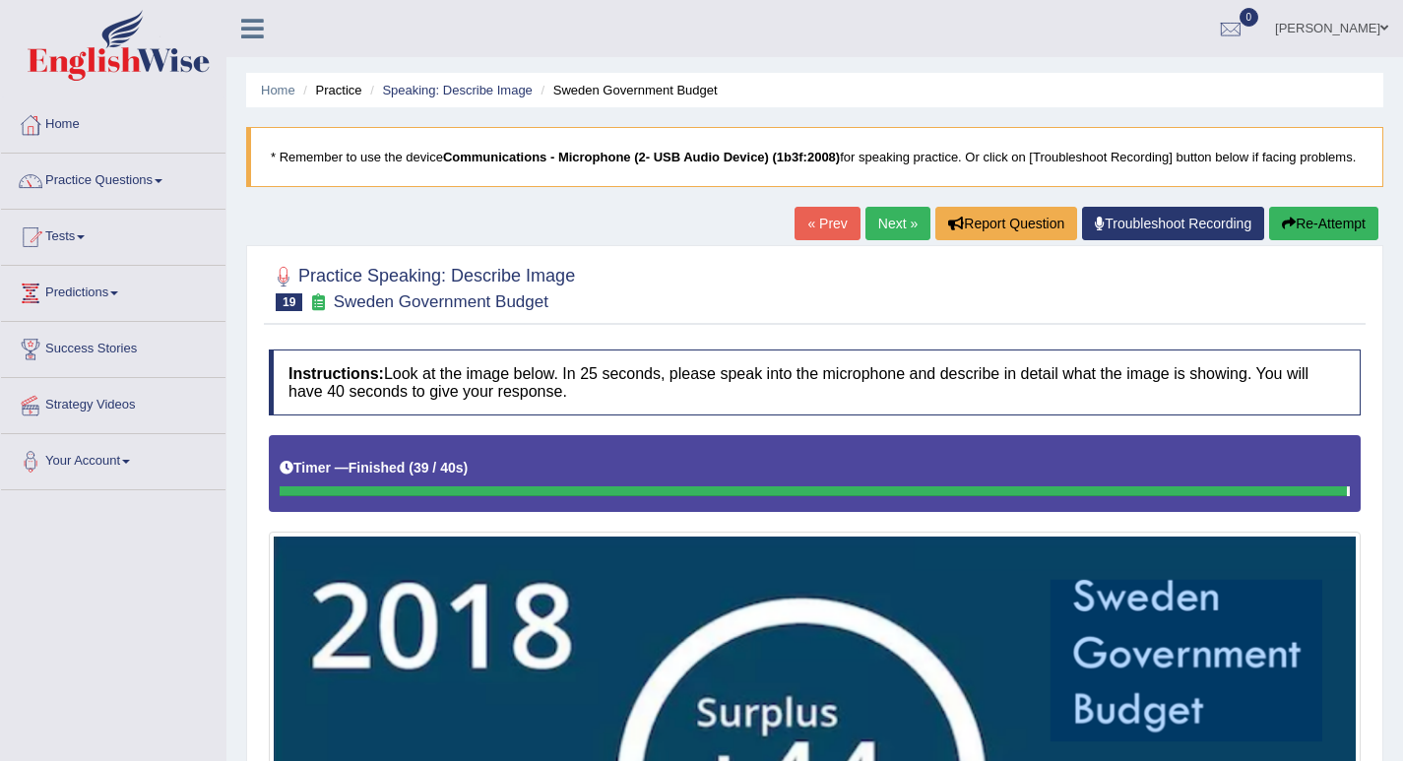
click at [825, 238] on link "« Prev" at bounding box center [827, 223] width 65 height 33
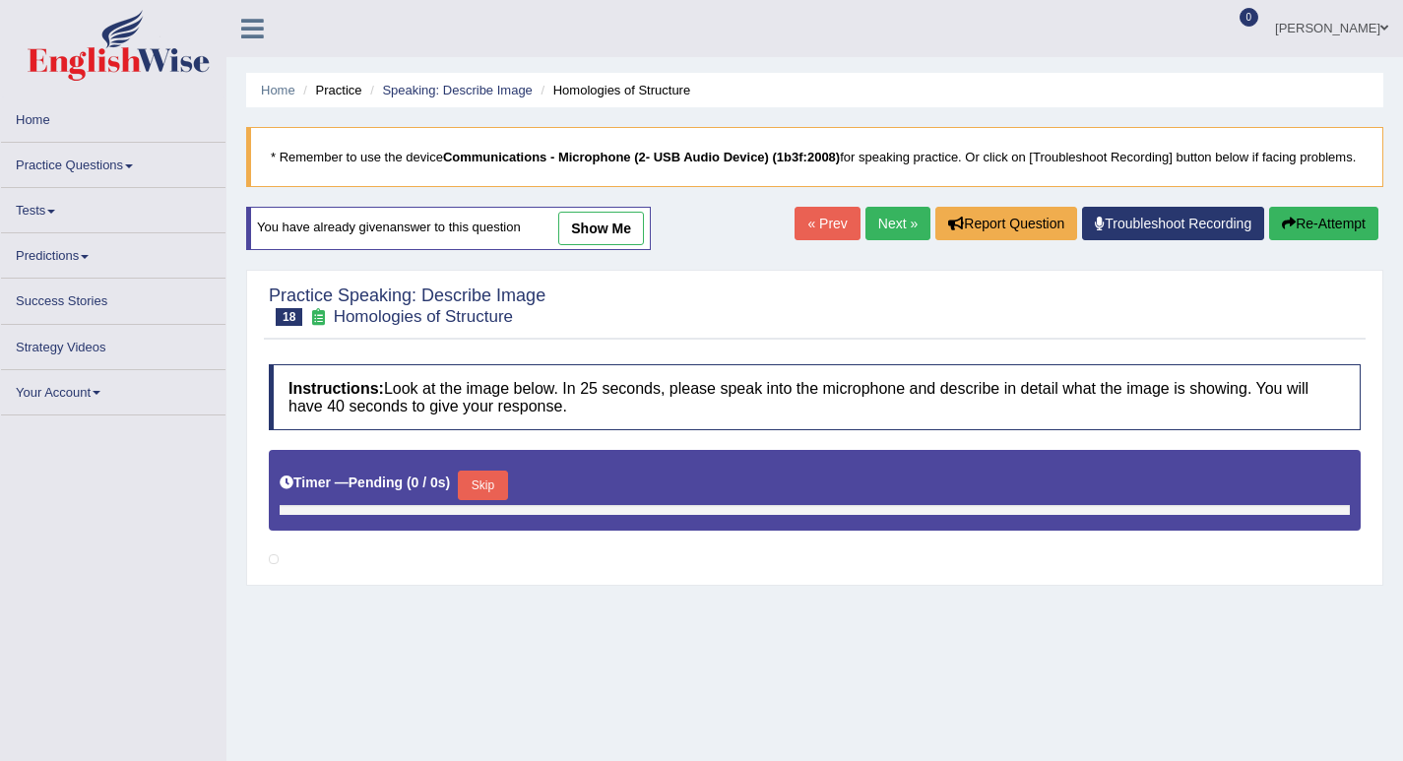
drag, startPoint x: 0, startPoint y: 0, endPoint x: 888, endPoint y: 246, distance: 921.6
click at [888, 240] on link "Next »" at bounding box center [897, 223] width 65 height 33
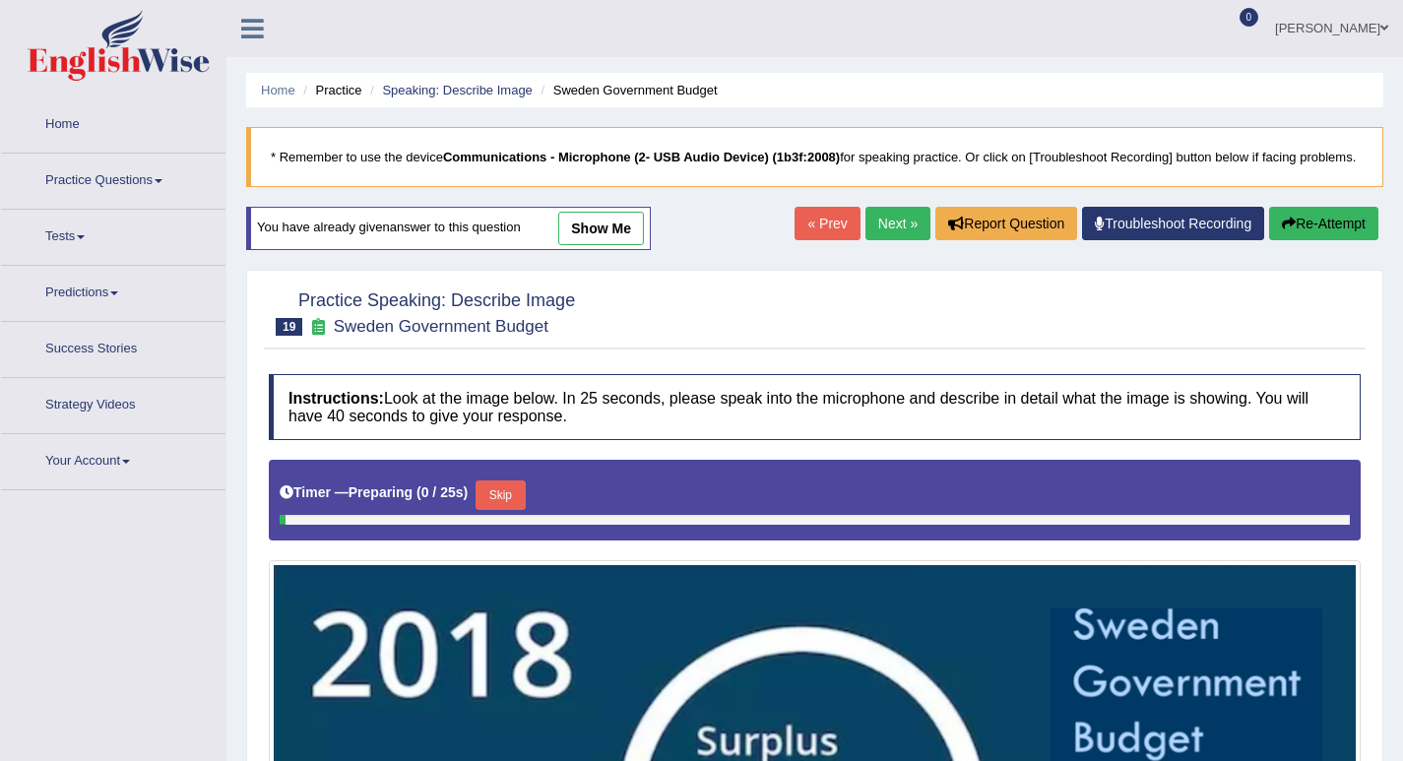
click at [615, 245] on link "show me" at bounding box center [601, 228] width 86 height 33
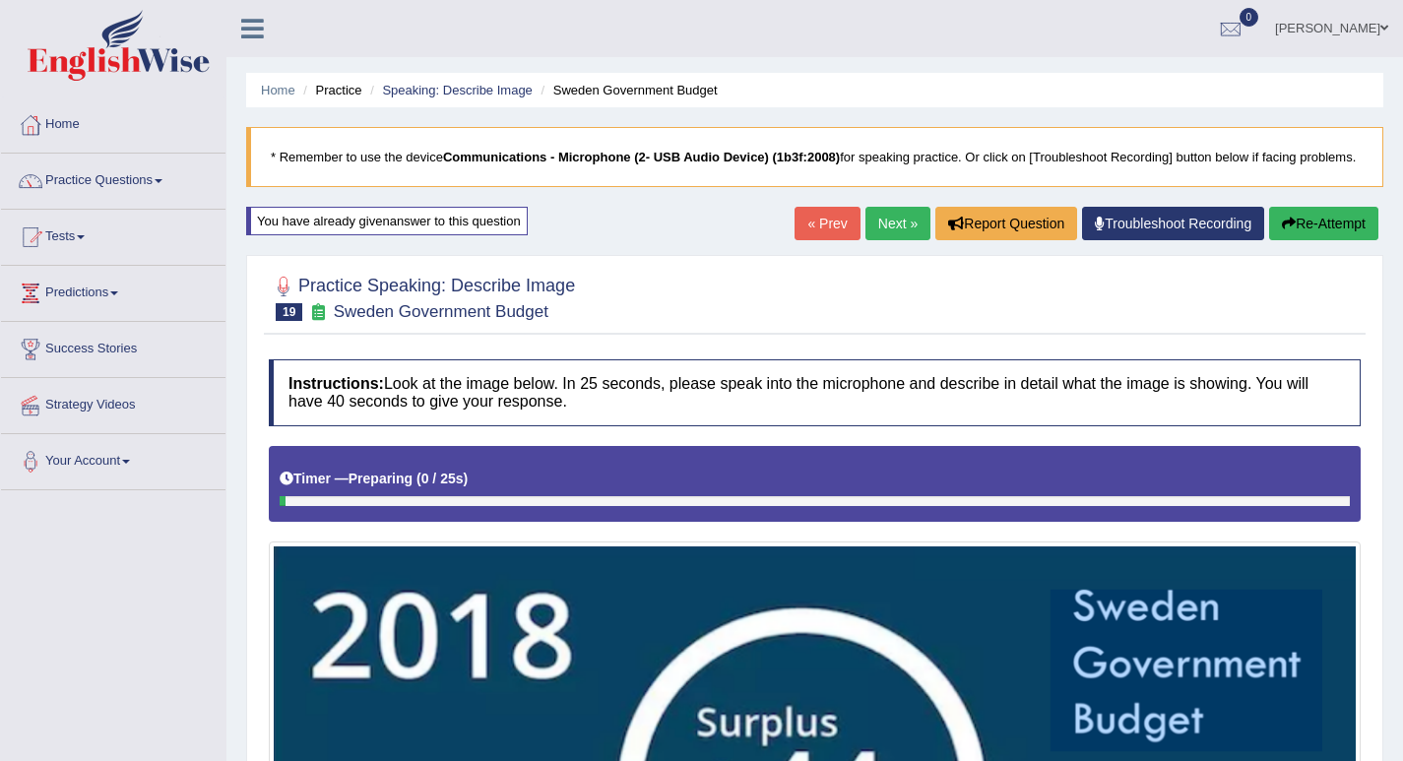
click at [1310, 240] on button "Re-Attempt" at bounding box center [1323, 223] width 109 height 33
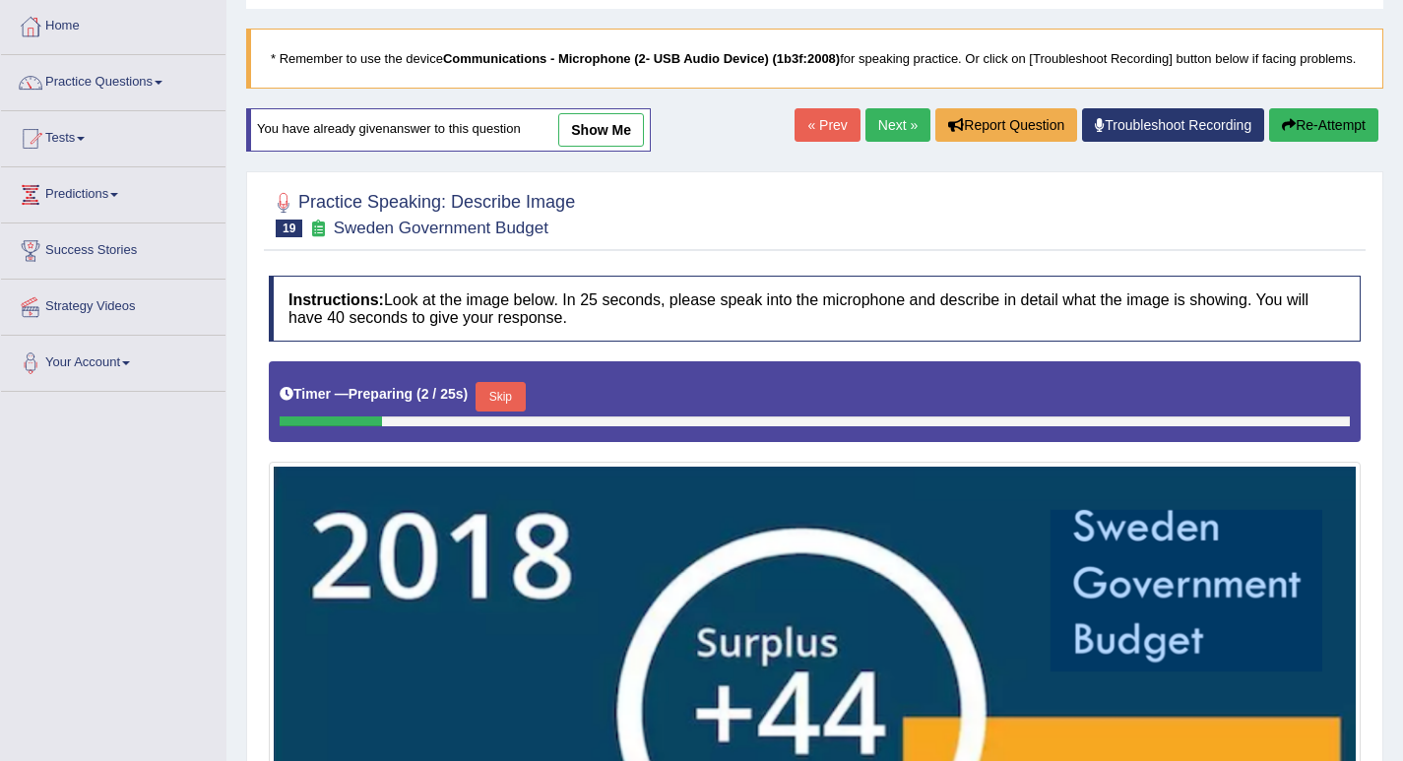
click at [1308, 139] on button "Re-Attempt" at bounding box center [1323, 124] width 109 height 33
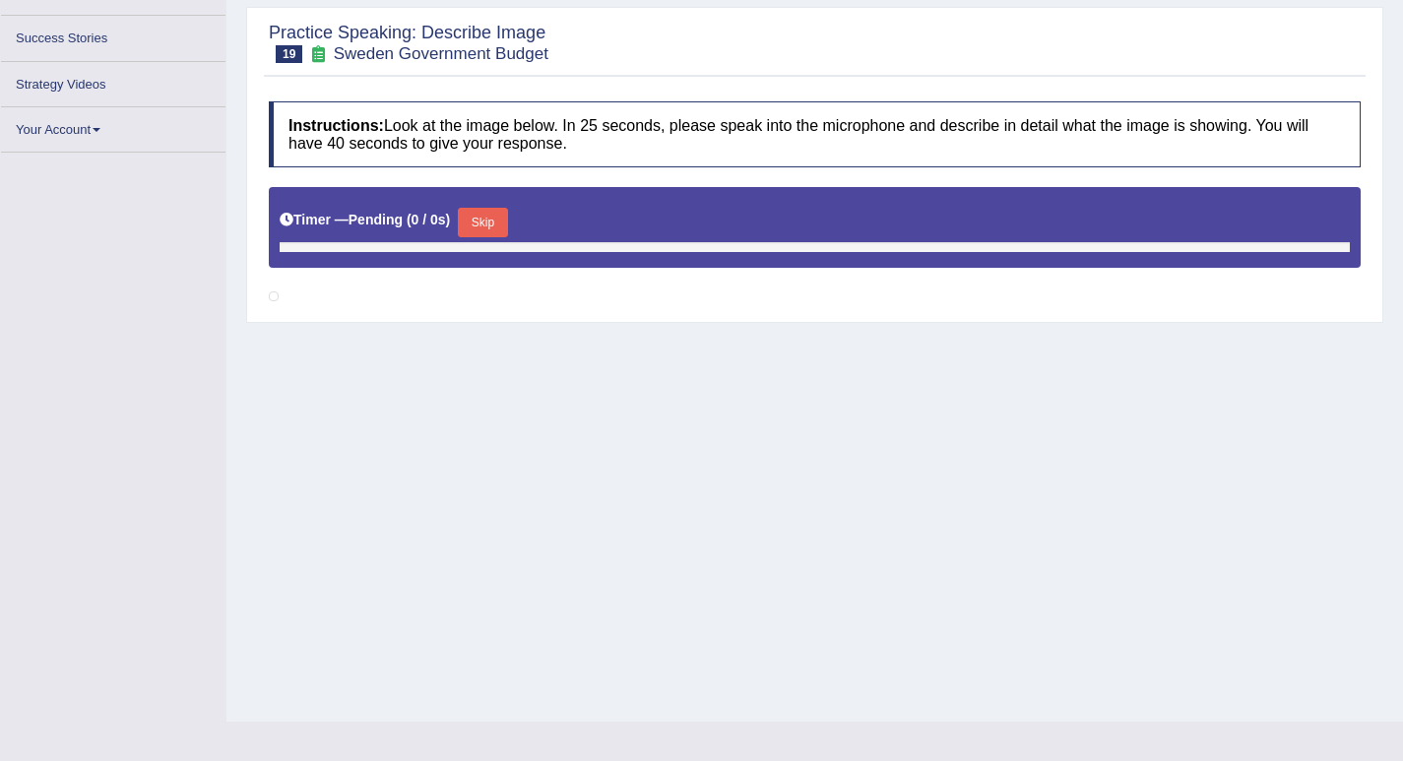
scroll to position [263, 0]
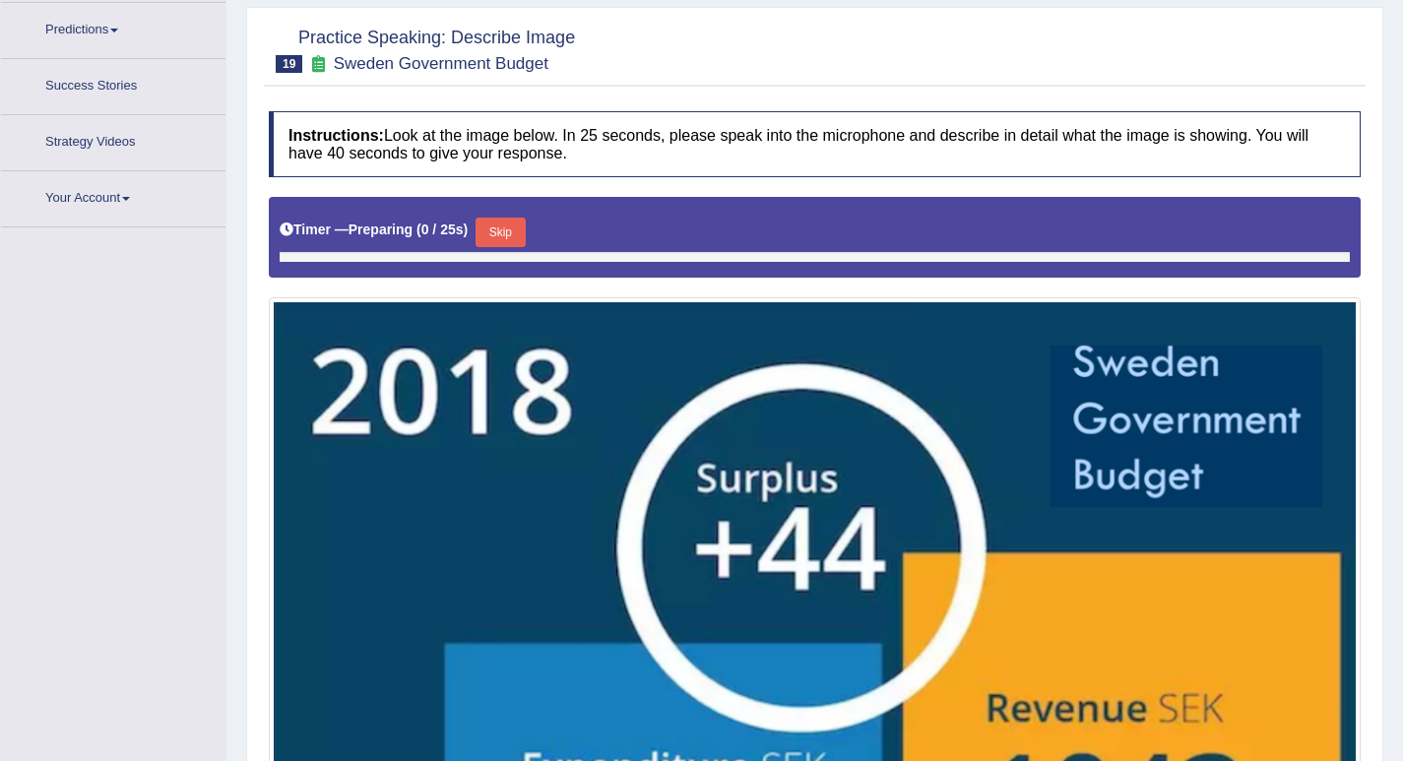
click at [484, 252] on div at bounding box center [815, 257] width 1070 height 10
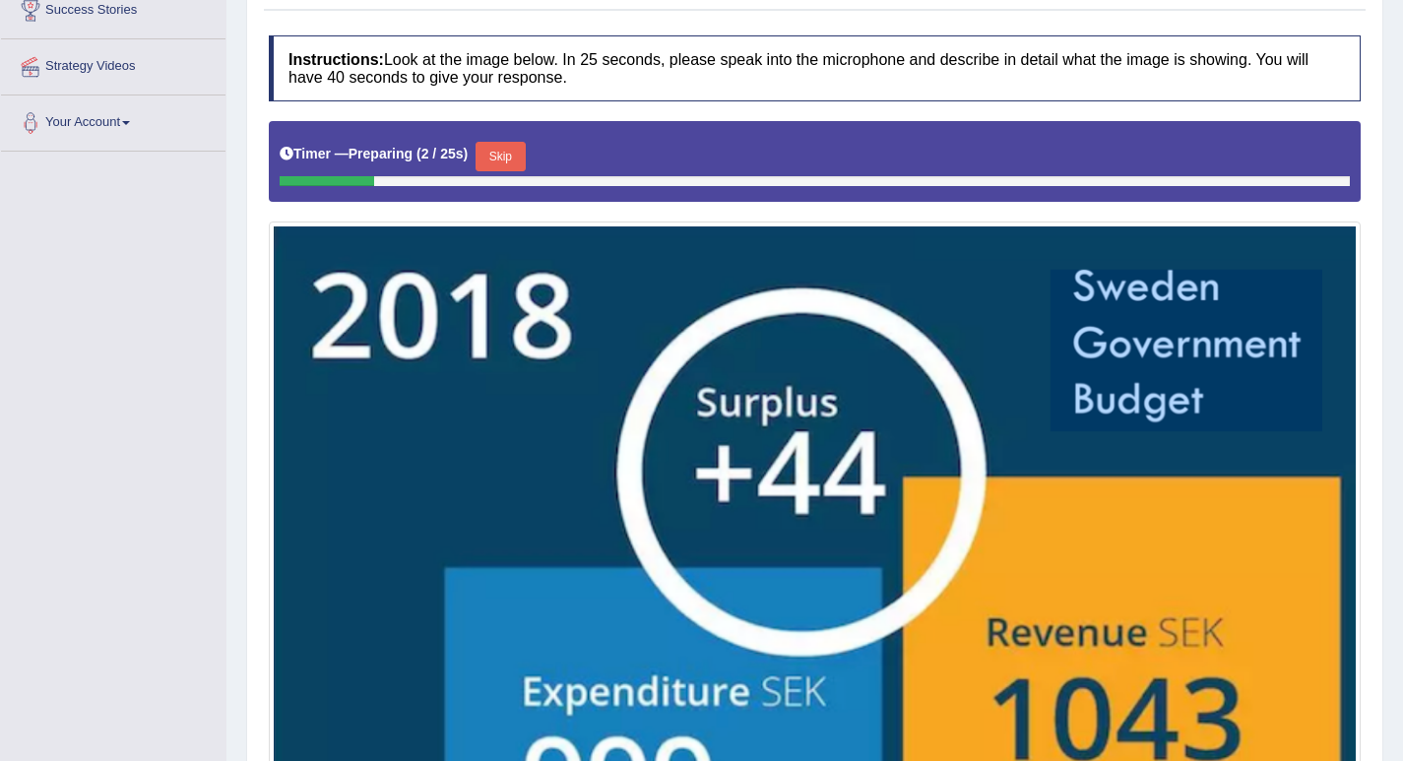
scroll to position [299, 0]
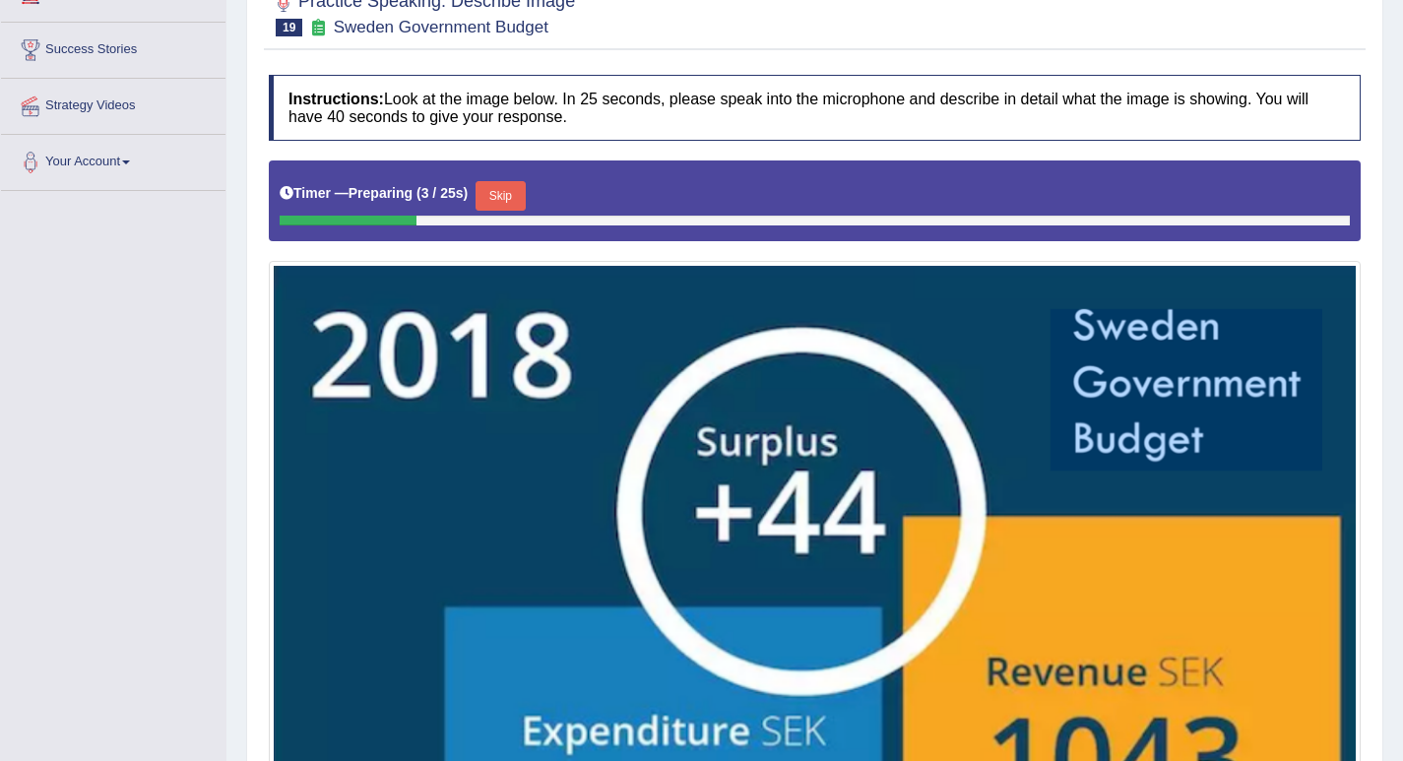
click at [521, 211] on button "Skip" at bounding box center [500, 196] width 49 height 30
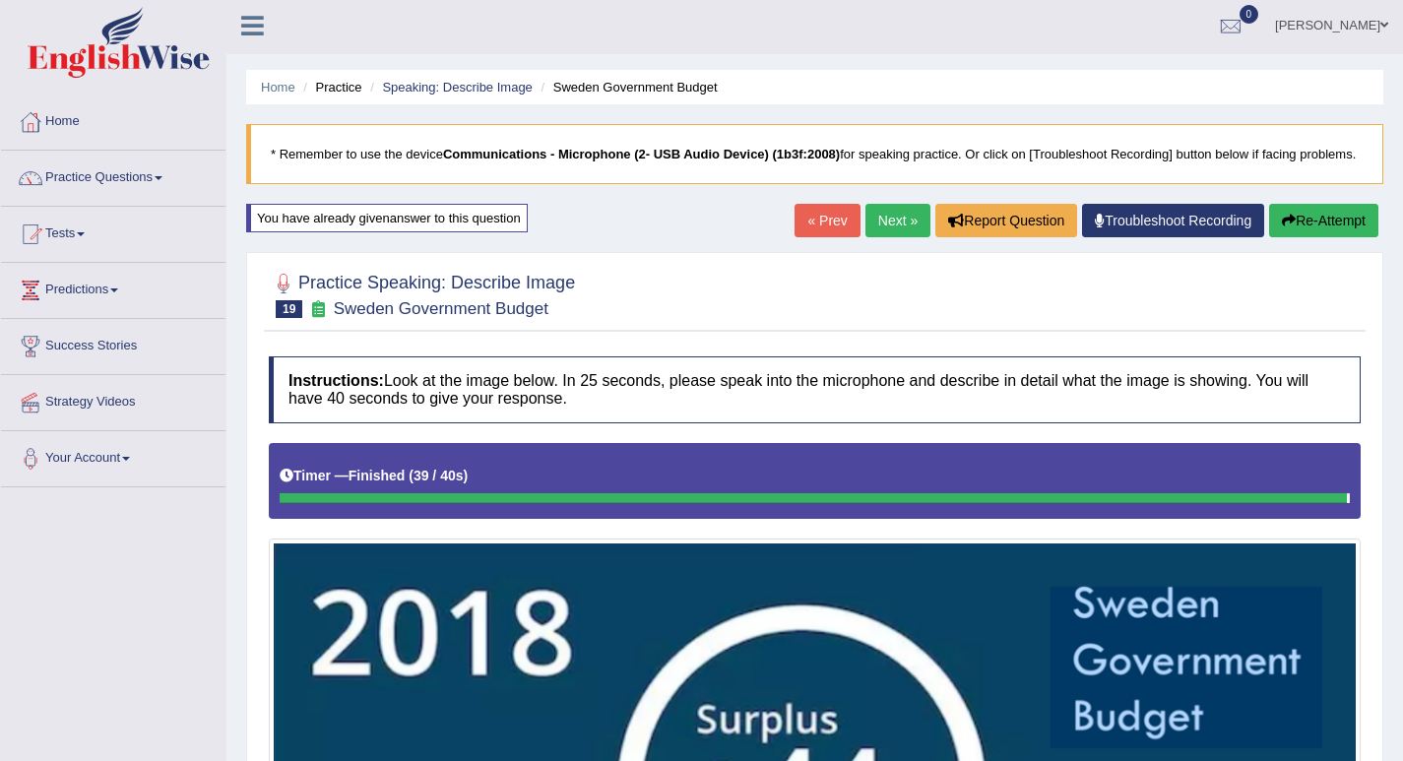
scroll to position [0, 0]
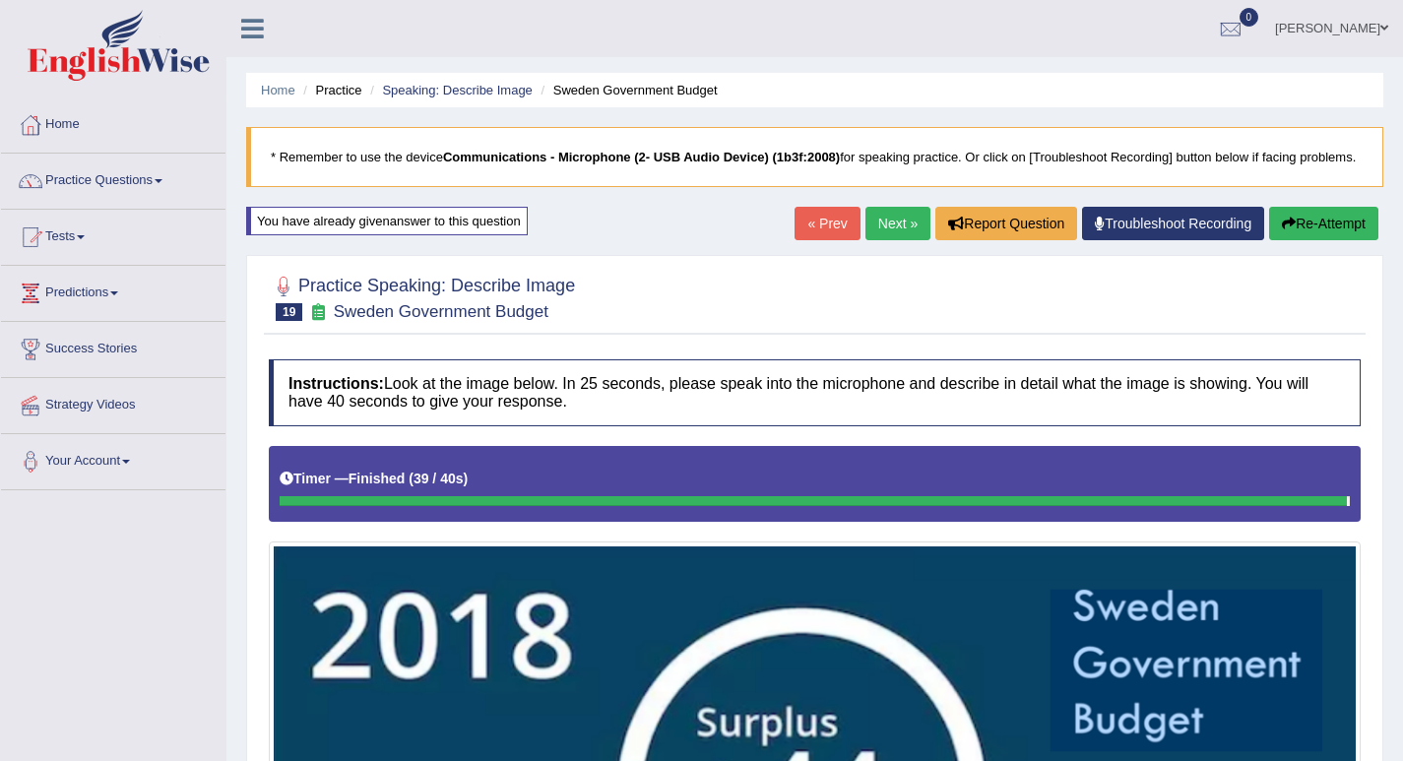
click at [420, 235] on div "You have already given answer to this question" at bounding box center [387, 221] width 282 height 29
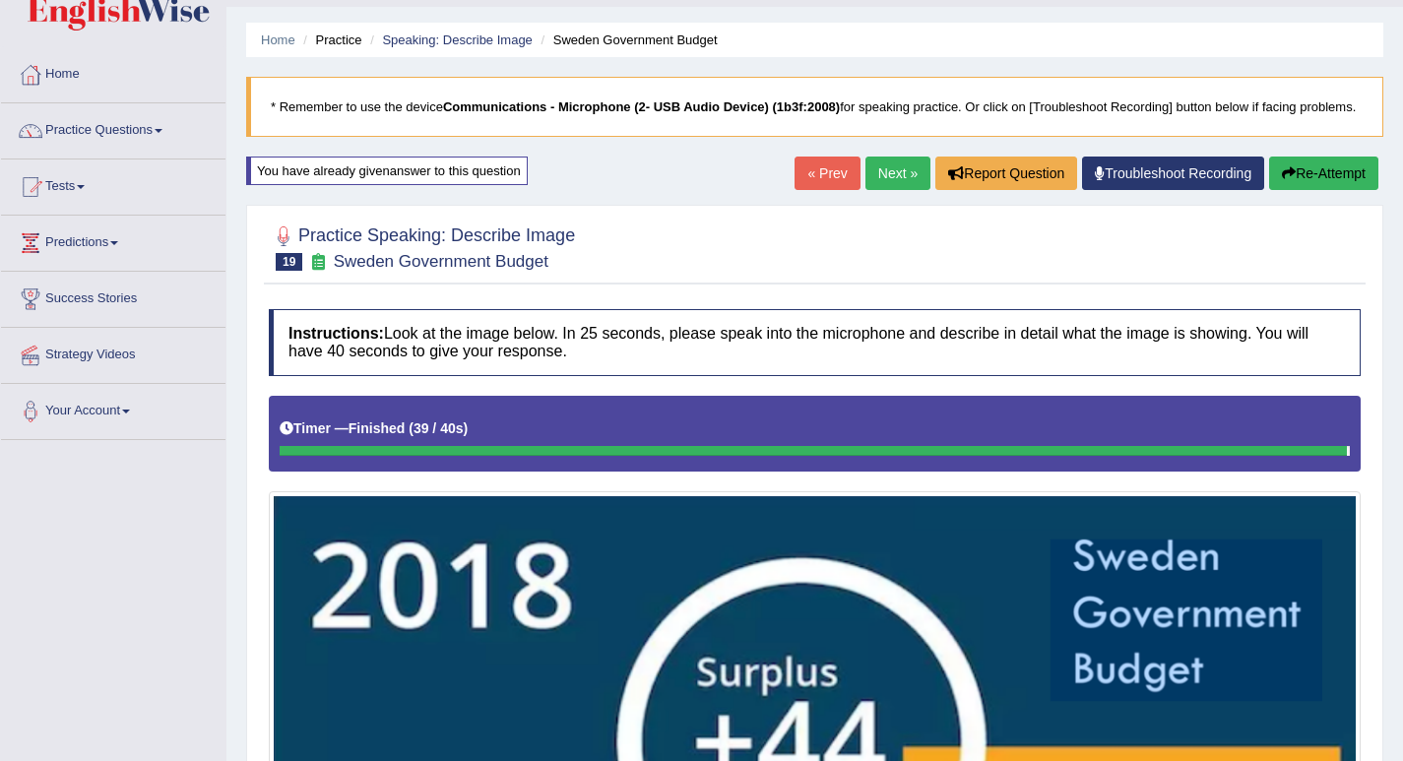
scroll to position [32, 0]
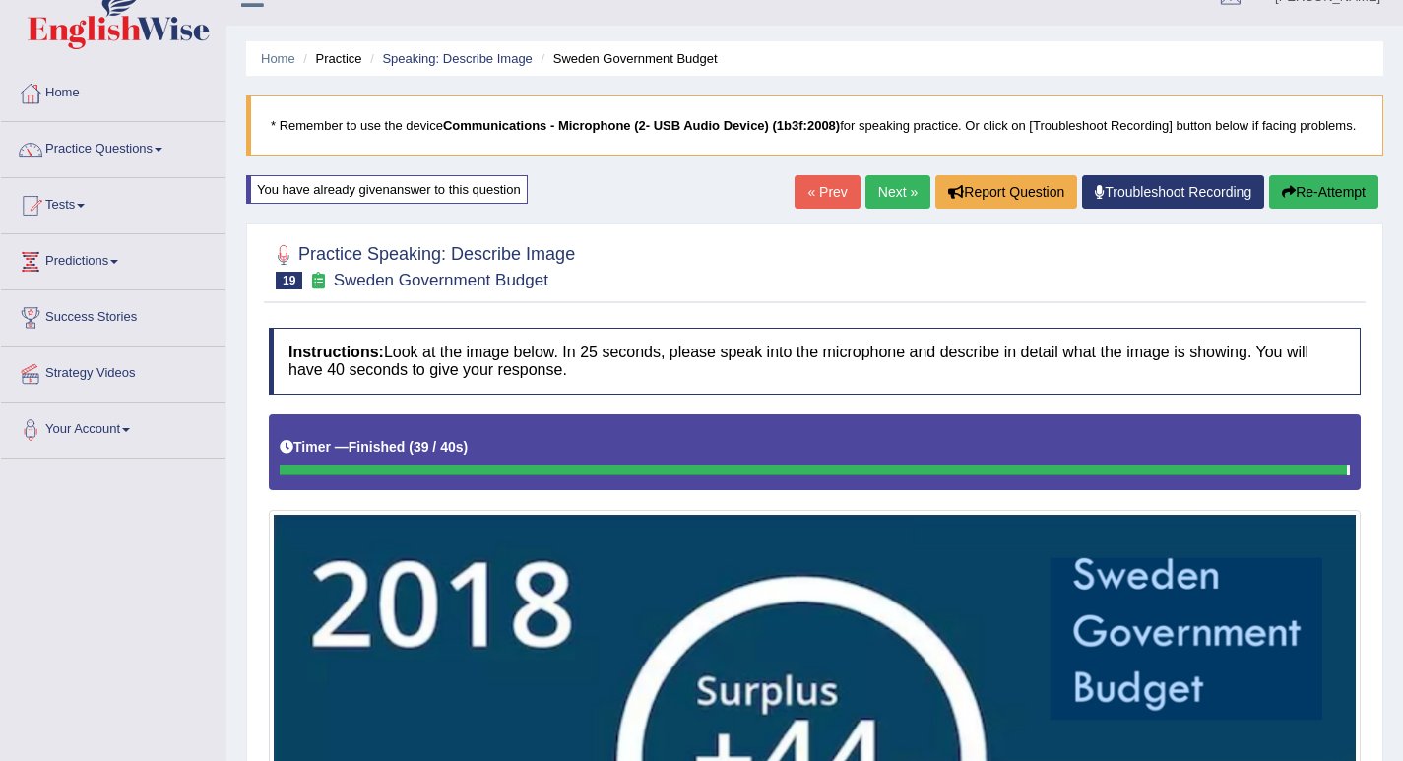
click at [903, 196] on link "Next »" at bounding box center [897, 191] width 65 height 33
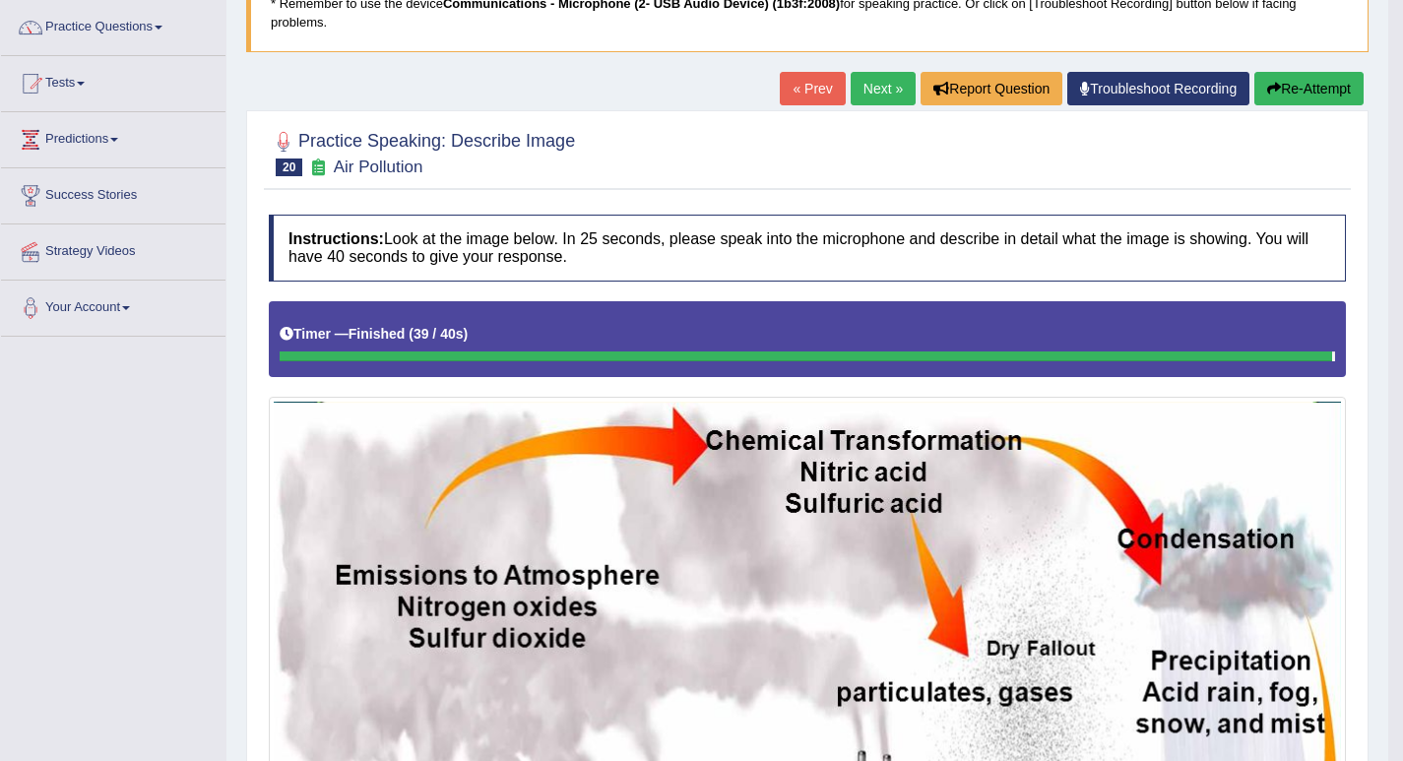
scroll to position [98, 0]
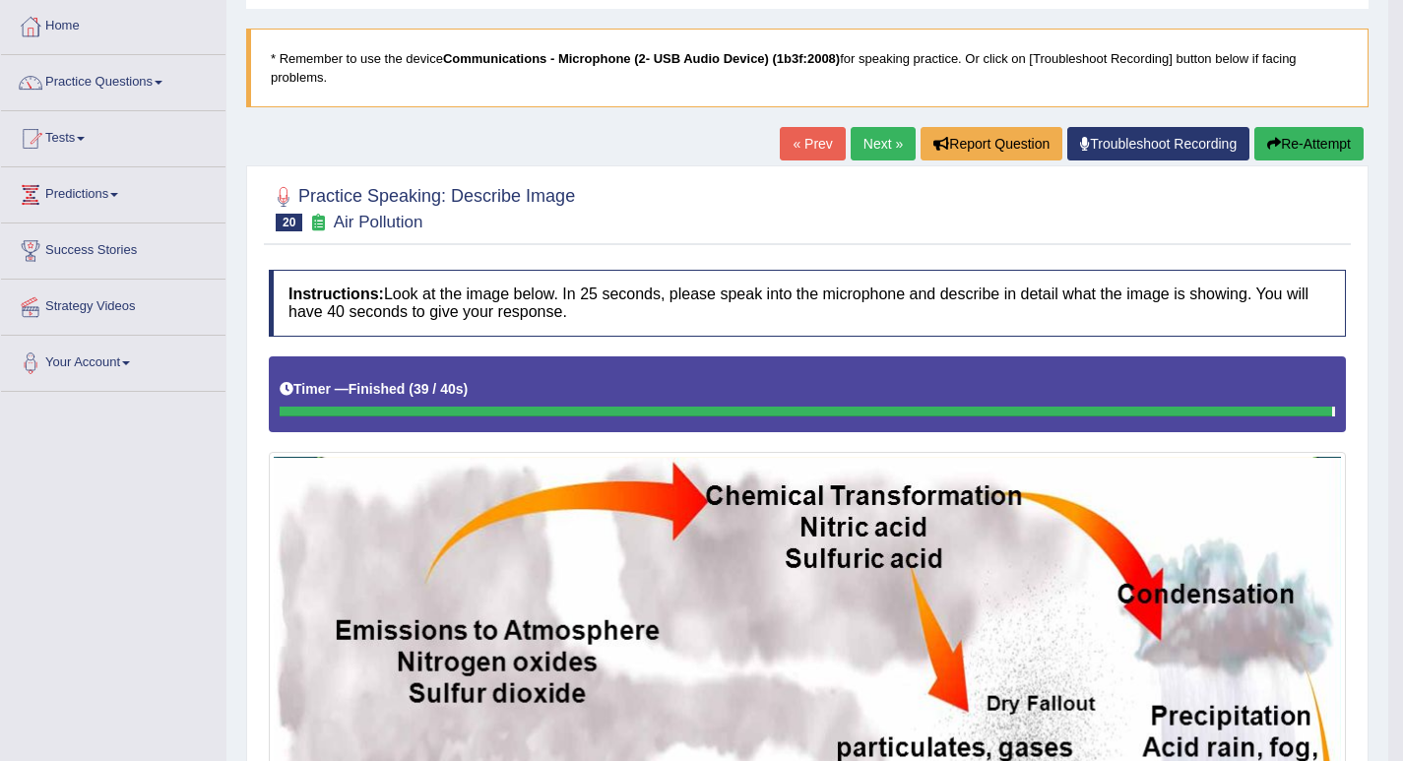
click at [871, 141] on link "Next »" at bounding box center [883, 143] width 65 height 33
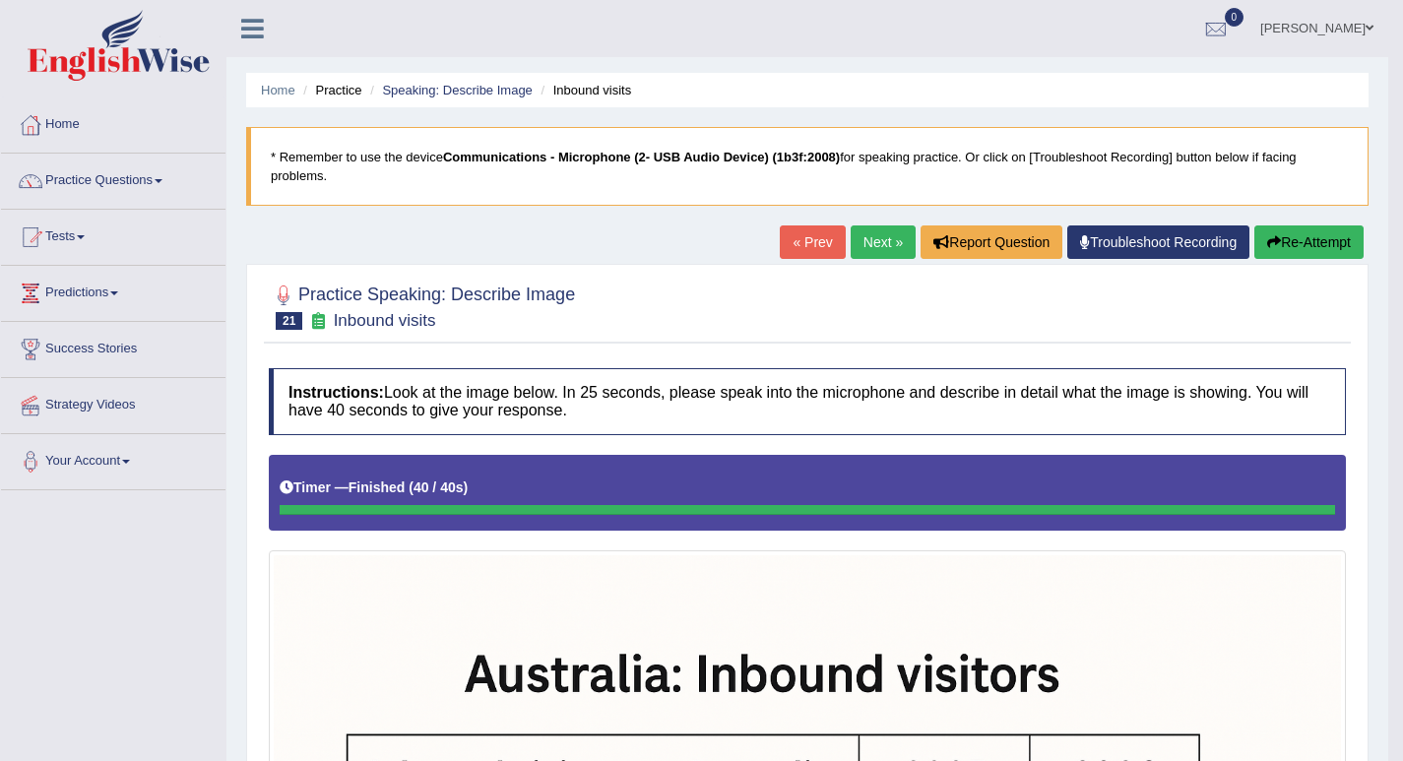
click at [1313, 28] on link "[PERSON_NAME]" at bounding box center [1317, 25] width 143 height 51
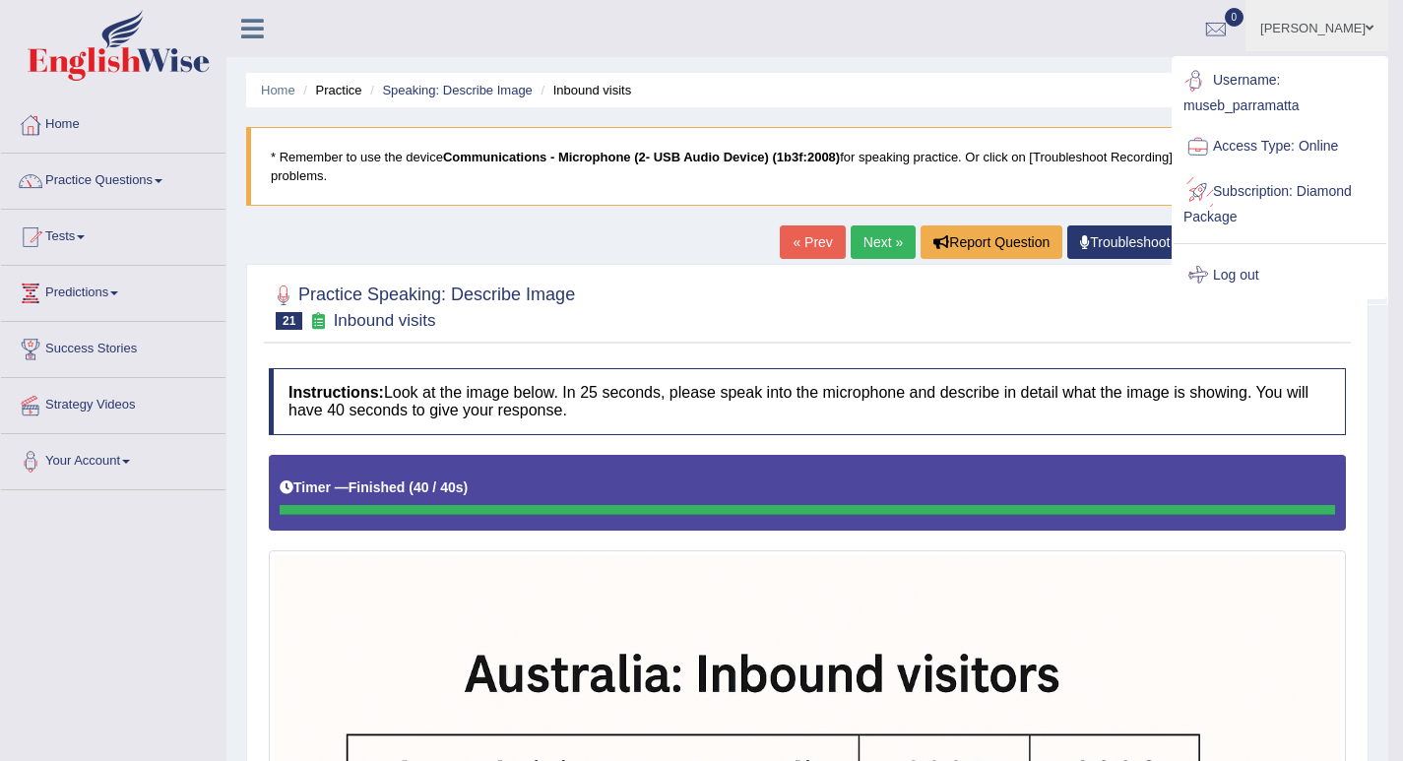
click at [1225, 274] on link "Log out" at bounding box center [1280, 275] width 213 height 45
